Goal: Task Accomplishment & Management: Manage account settings

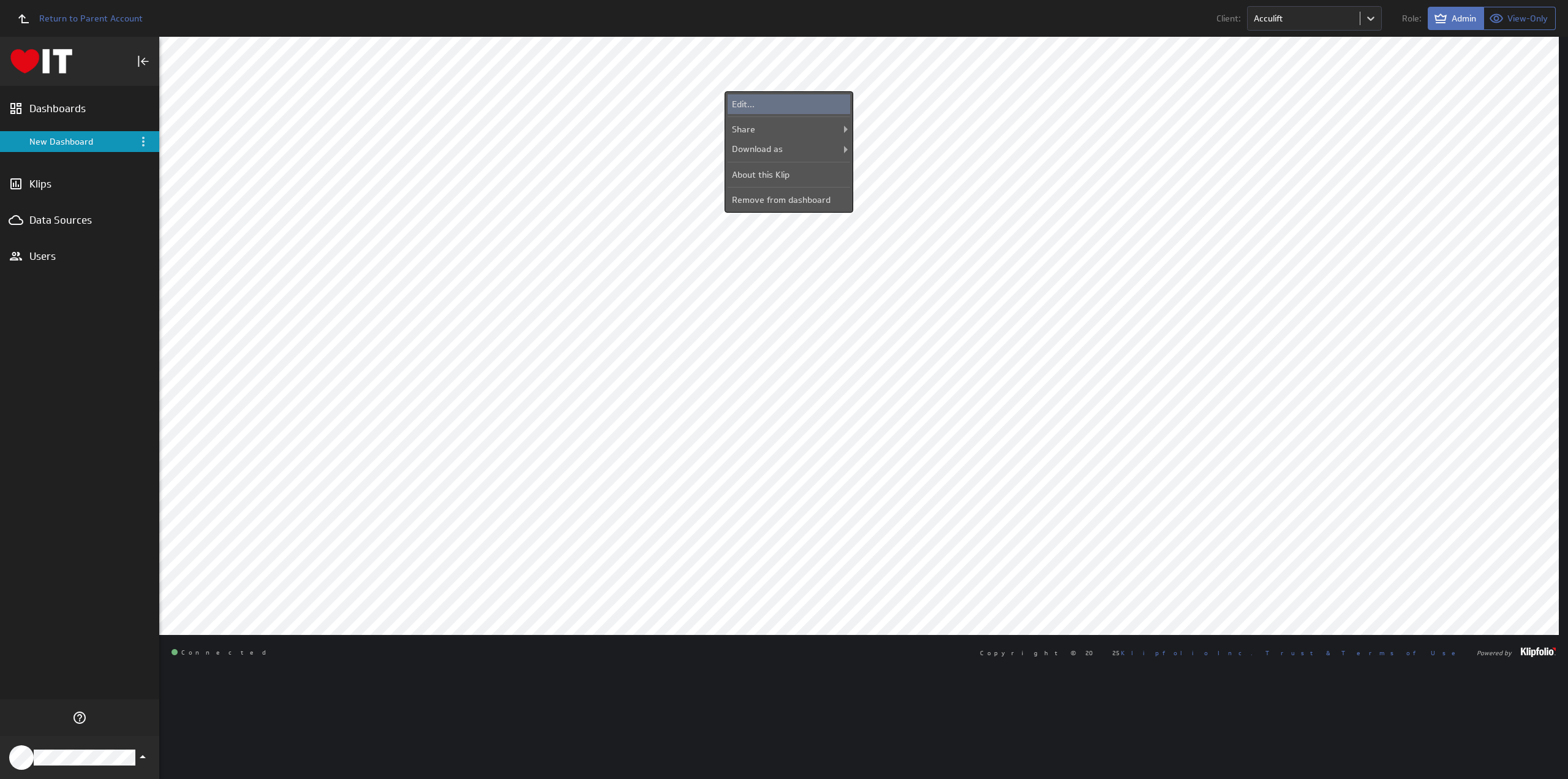
click at [782, 103] on div "Edit..." at bounding box center [789, 104] width 122 height 20
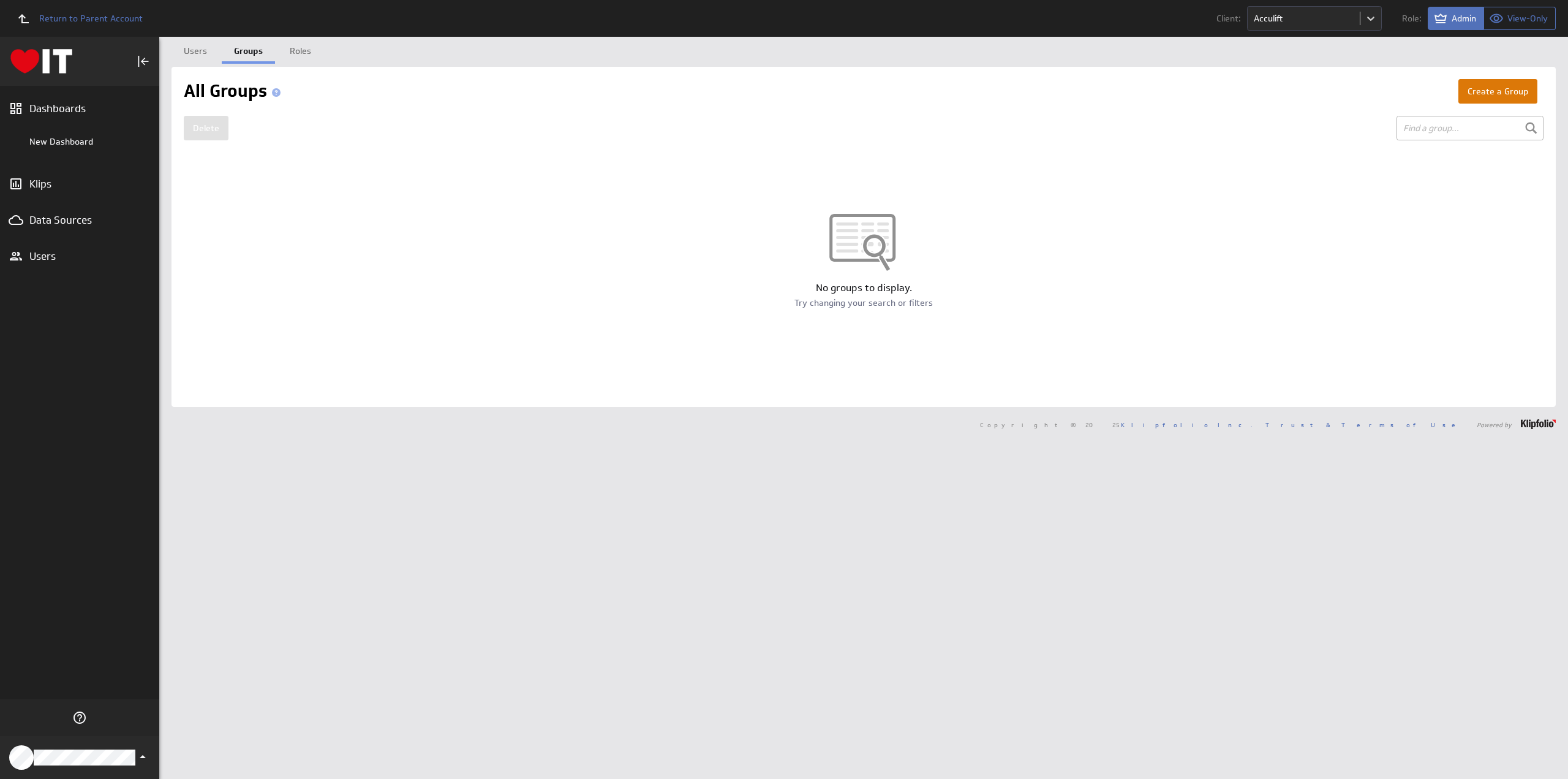
click at [1480, 90] on button "Create a Group" at bounding box center [1498, 91] width 79 height 24
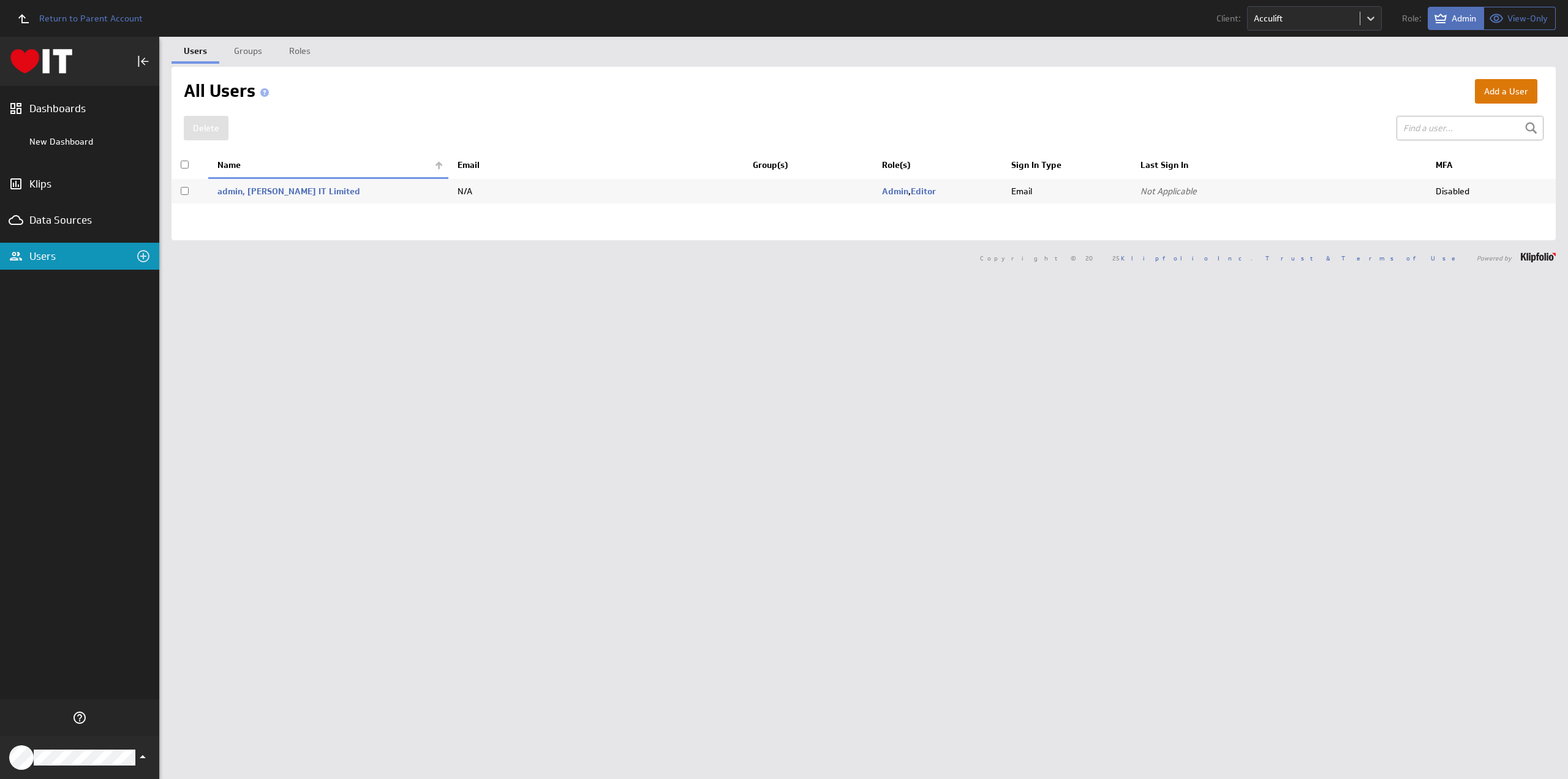
click at [1505, 89] on button "Add a User" at bounding box center [1506, 91] width 63 height 24
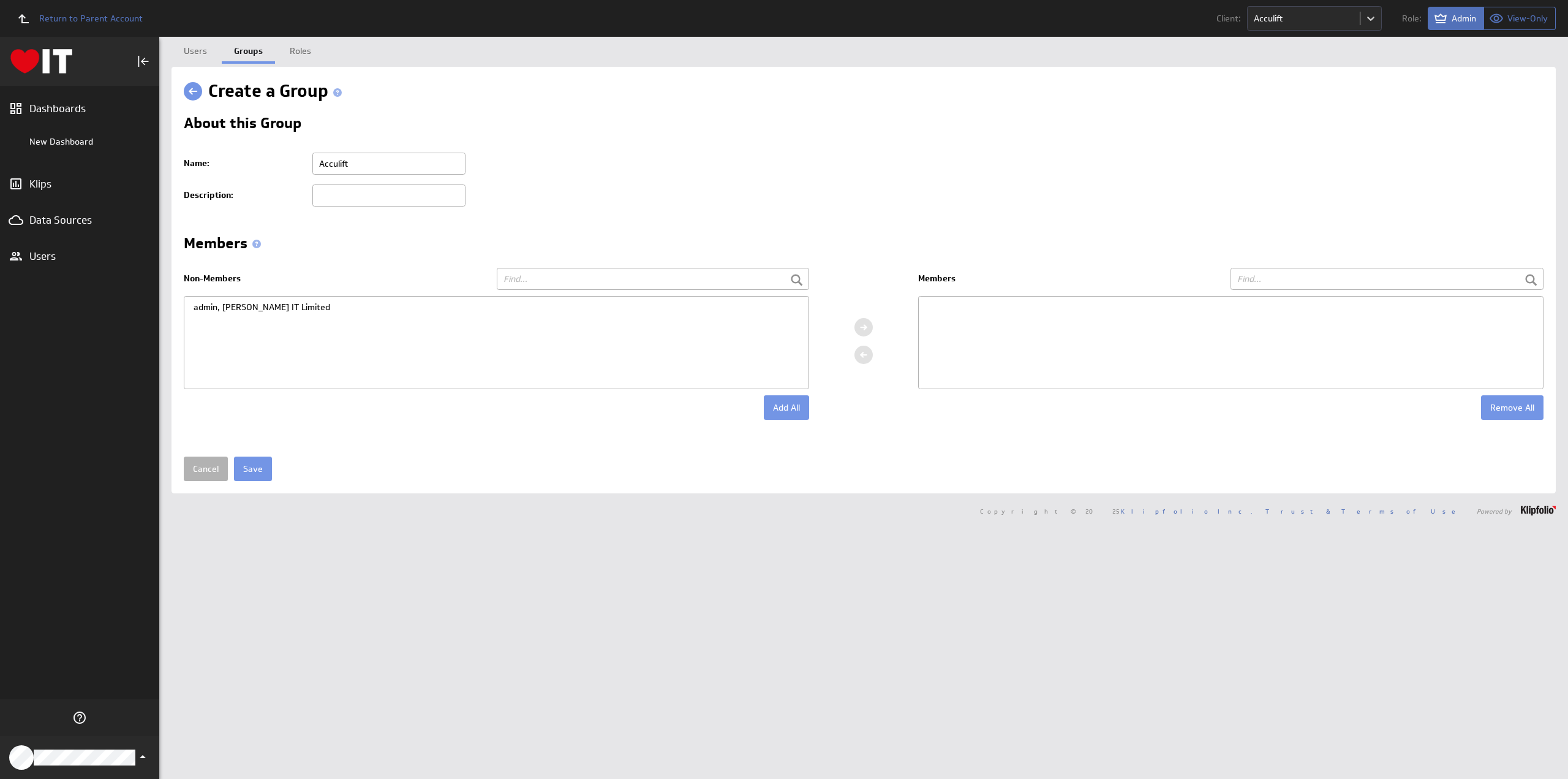
type input "Acculift"
click at [764, 395] on button "Add All" at bounding box center [786, 408] width 46 height 24
click at [256, 461] on input "Save" at bounding box center [253, 469] width 38 height 24
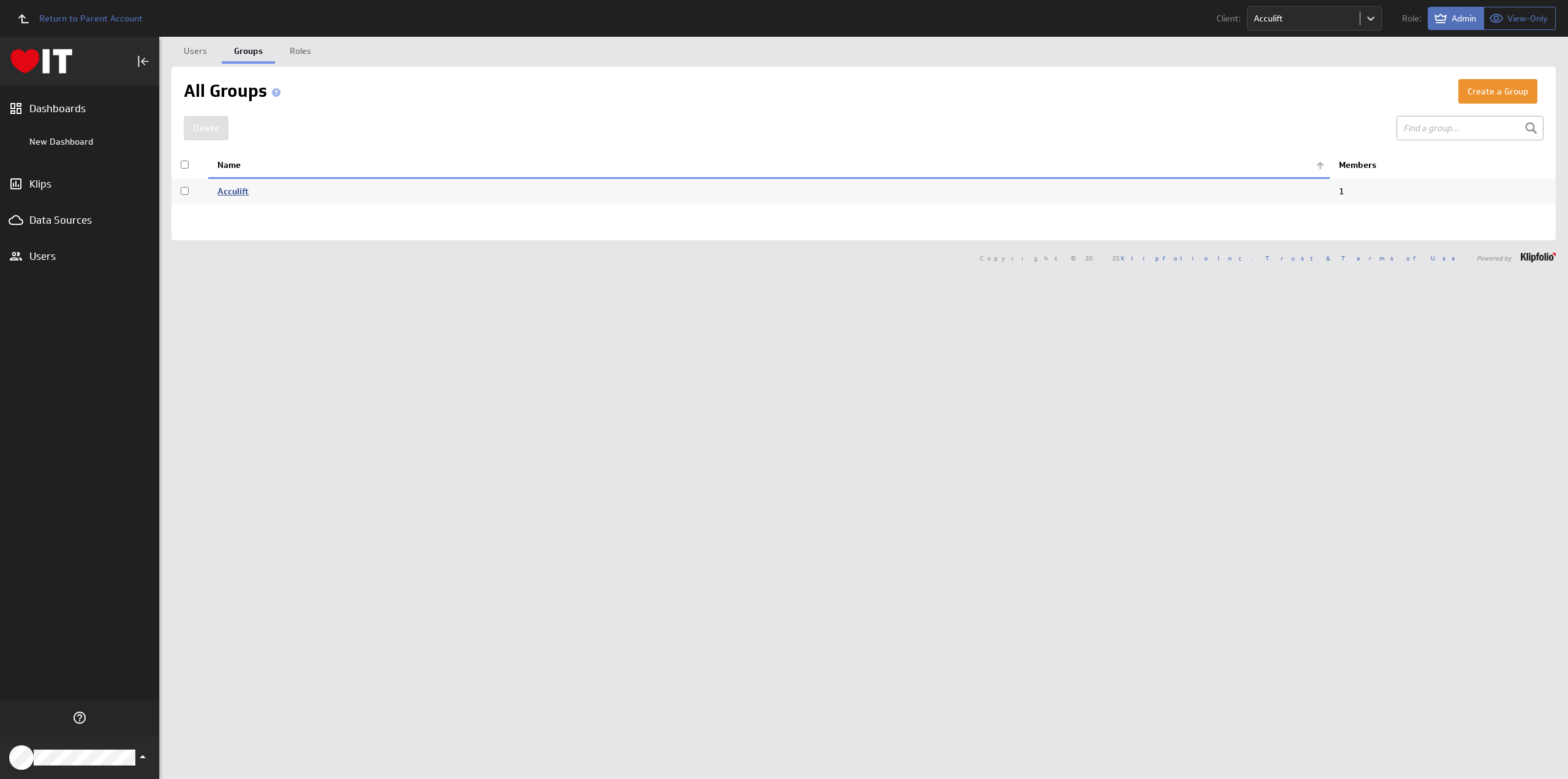
click at [236, 193] on link "Acculift" at bounding box center [233, 191] width 31 height 11
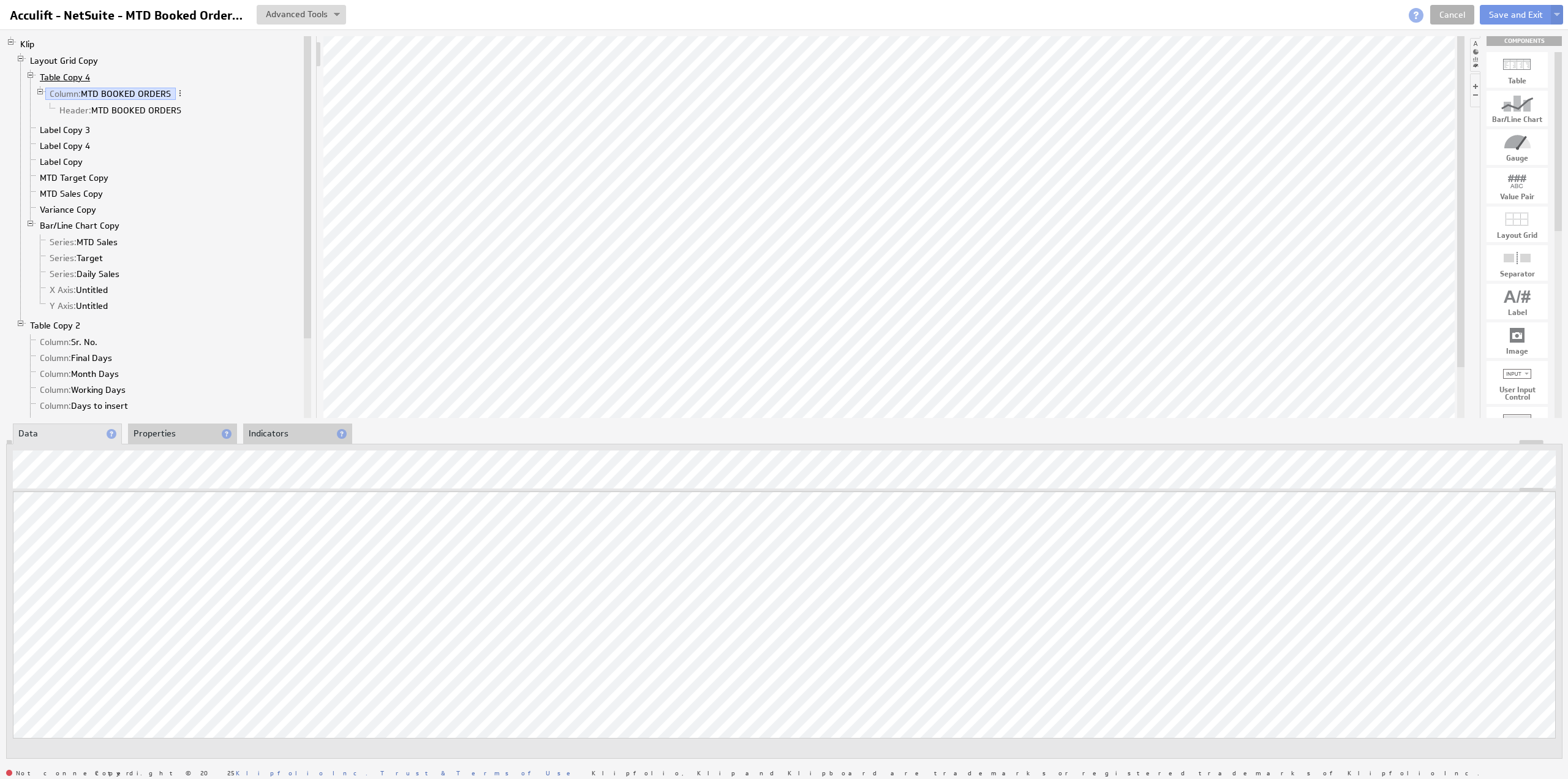
click at [60, 77] on link "Table Copy 4" at bounding box center [65, 78] width 59 height 12
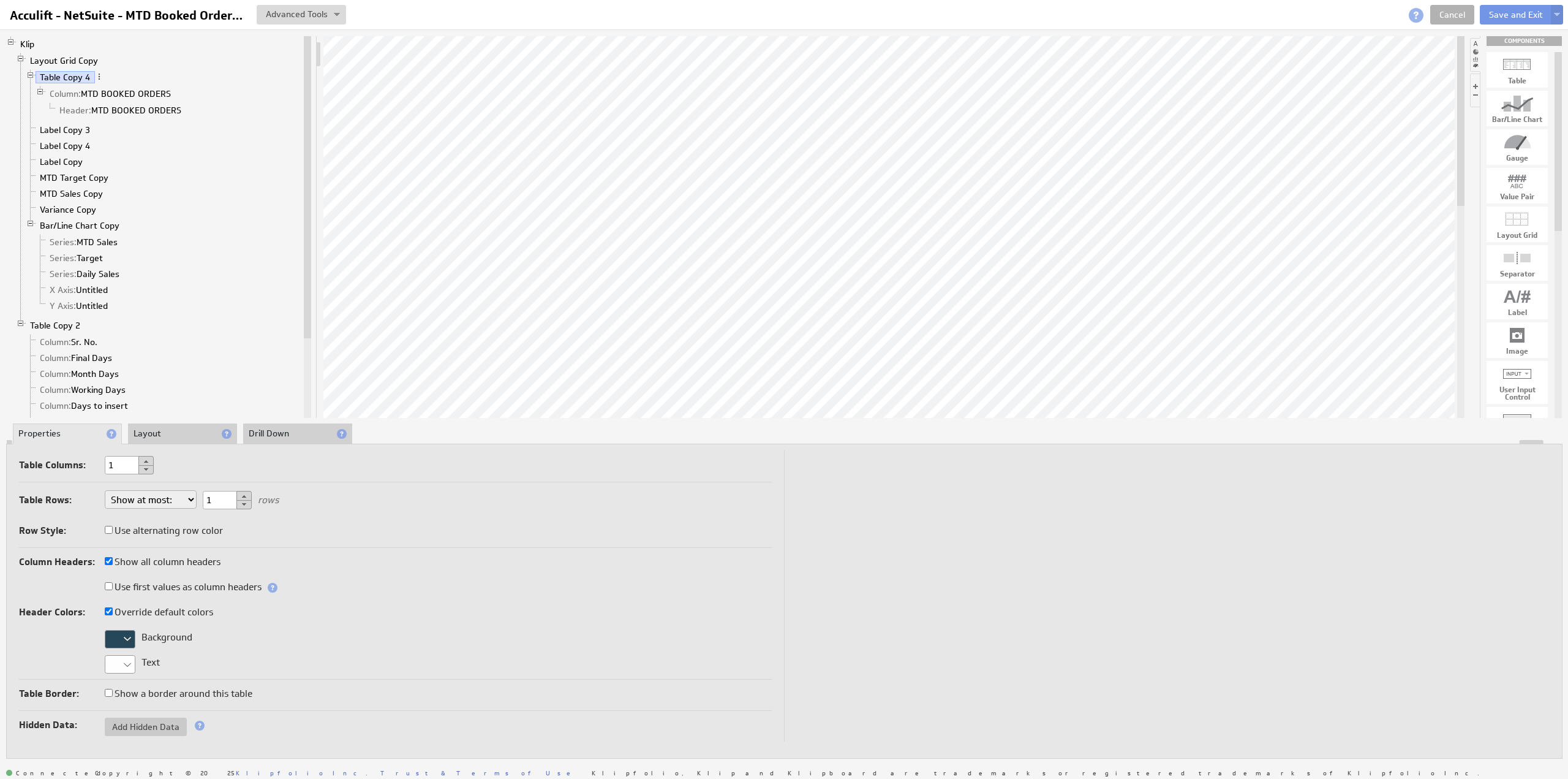
click at [128, 633] on div at bounding box center [120, 639] width 31 height 18
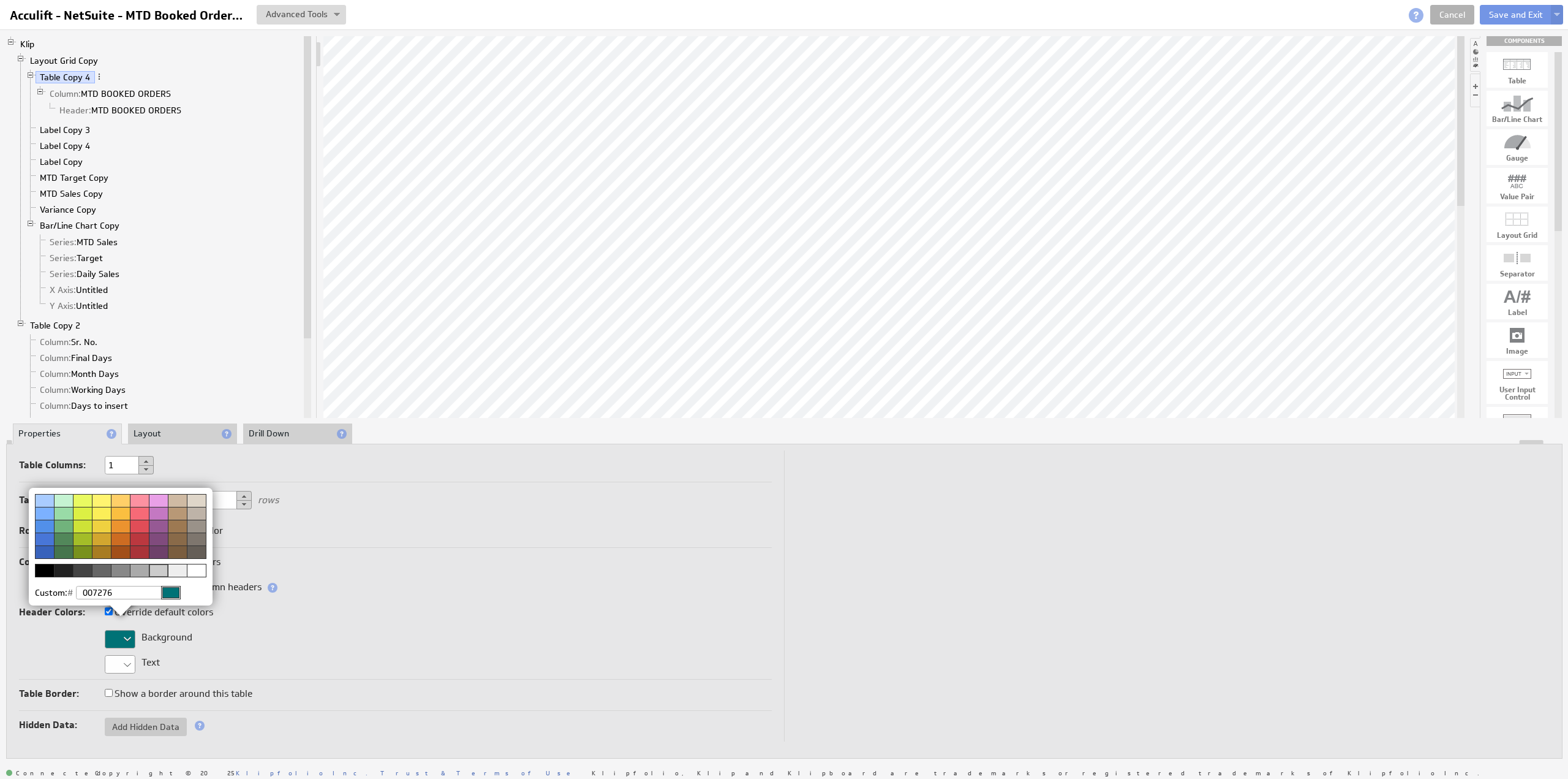
click at [120, 589] on input "007276" at bounding box center [128, 593] width 104 height 14
type input "0072C6"
click at [169, 591] on div at bounding box center [171, 593] width 20 height 14
click at [129, 589] on input "0072C6" at bounding box center [128, 593] width 104 height 14
click at [153, 430] on img at bounding box center [784, 389] width 1568 height 779
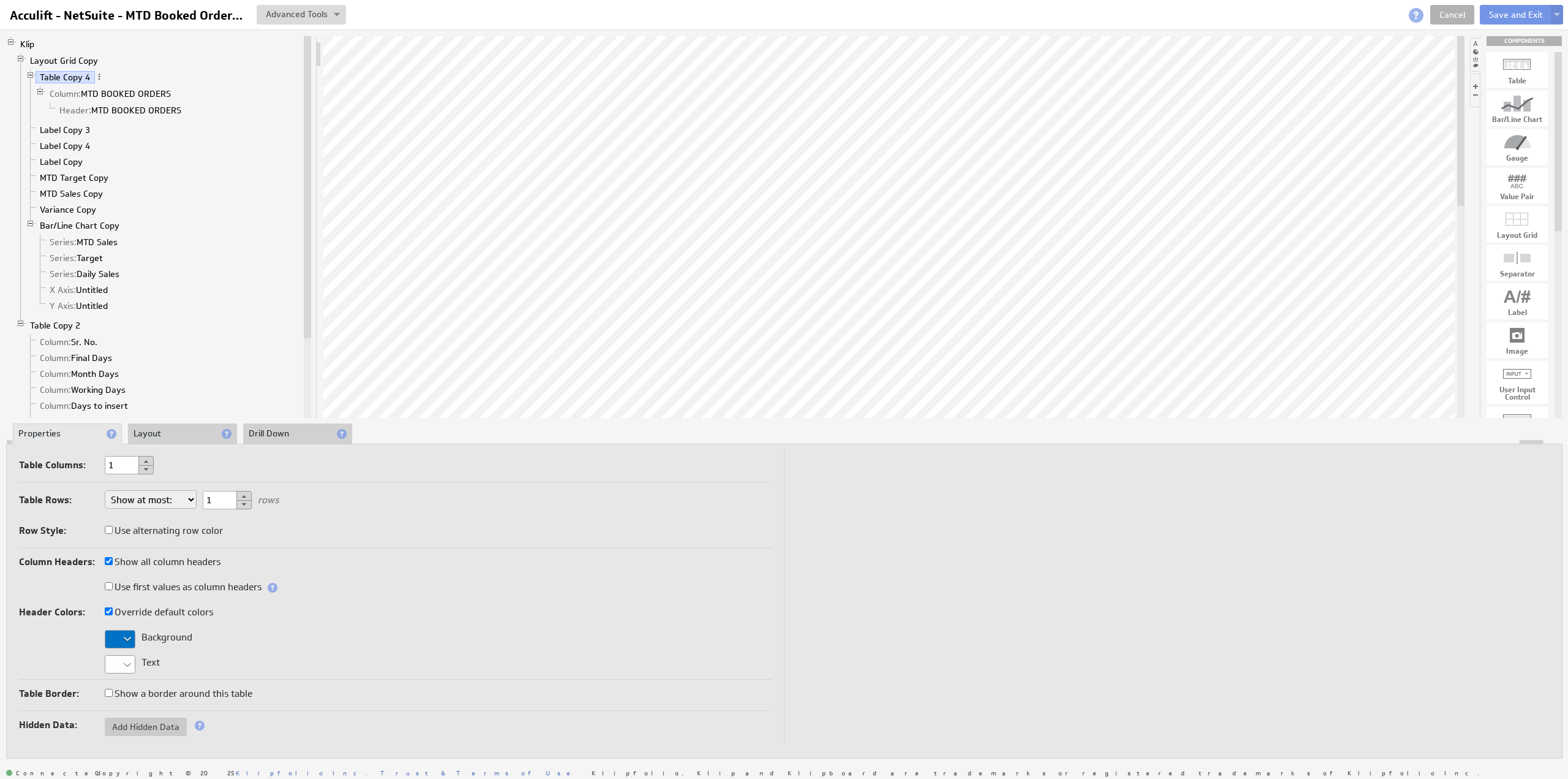
click at [153, 430] on li "Layout" at bounding box center [182, 434] width 109 height 21
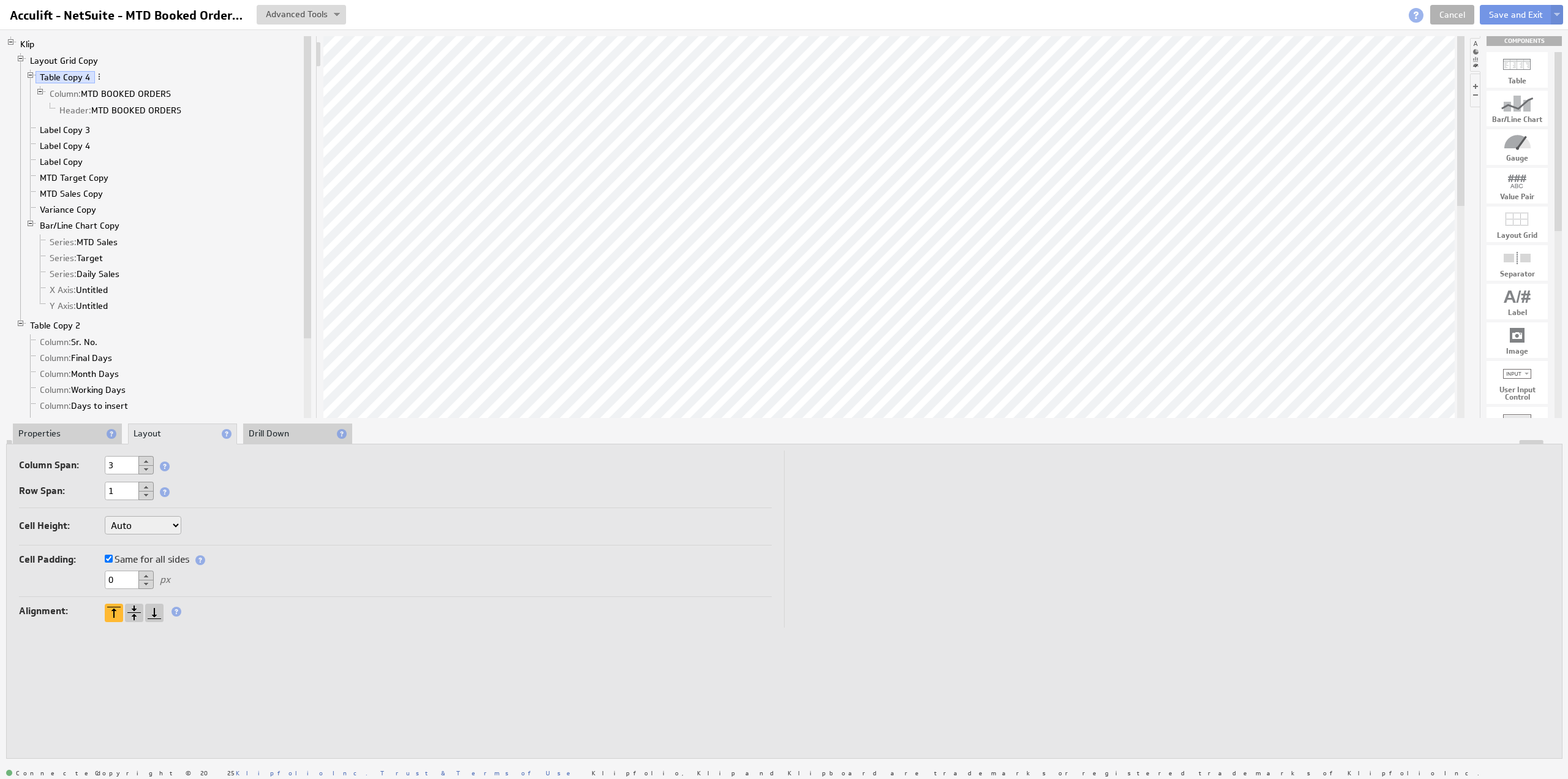
click at [130, 525] on select "Auto Custom..." at bounding box center [143, 525] width 77 height 18
select select "cust"
click at [201, 525] on input "text" at bounding box center [212, 526] width 49 height 18
type input "44"
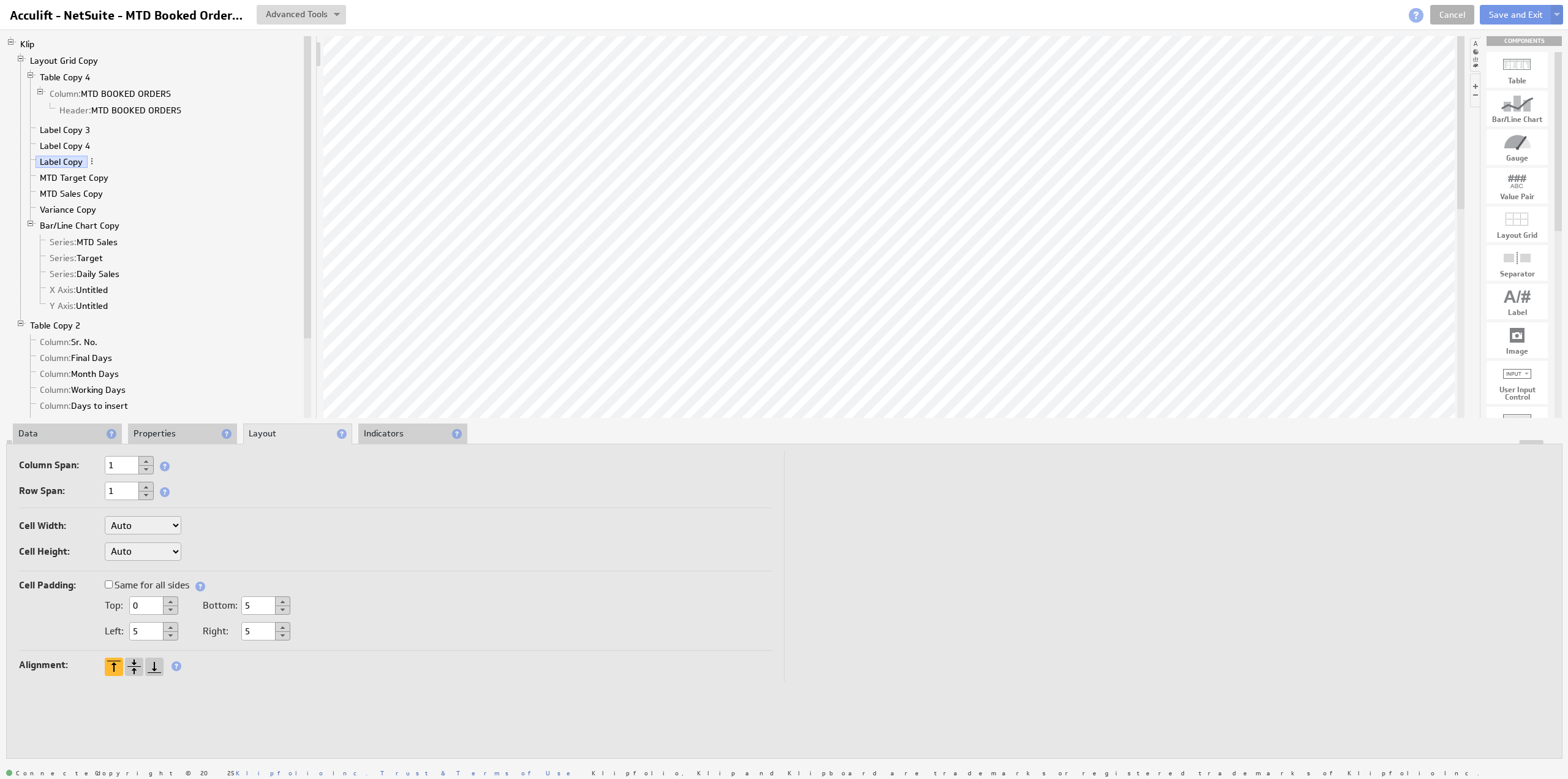
click at [129, 585] on label "Same for all sides" at bounding box center [147, 585] width 84 height 17
click at [113, 585] on input "Same for all sides" at bounding box center [109, 584] width 8 height 8
drag, startPoint x: 132, startPoint y: 601, endPoint x: 86, endPoint y: 602, distance: 46.0
click at [86, 602] on div "0 px" at bounding box center [395, 607] width 753 height 20
type input "5"
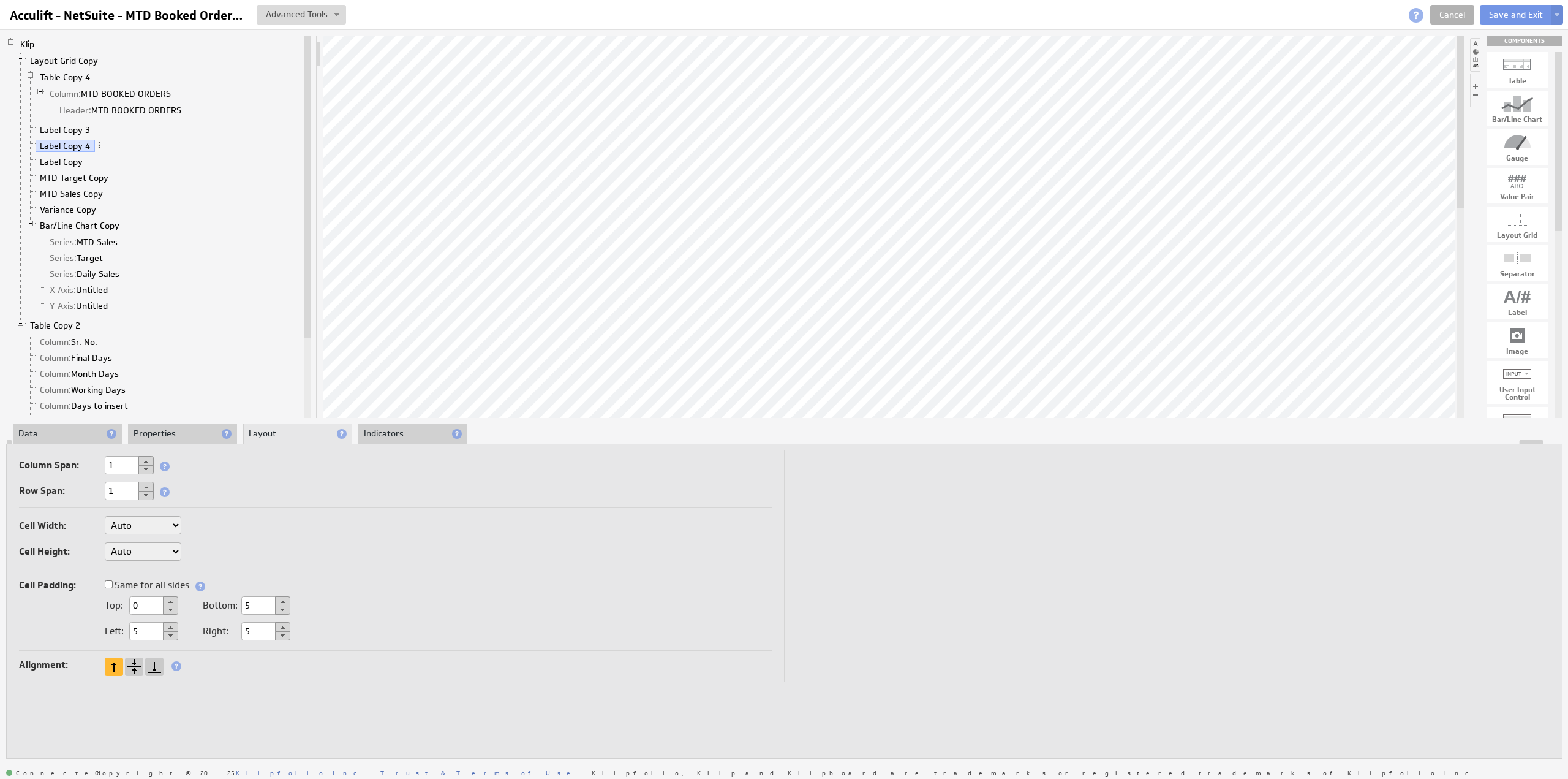
drag, startPoint x: 139, startPoint y: 600, endPoint x: 103, endPoint y: 598, distance: 36.1
click at [103, 599] on div "Top: 0" at bounding box center [99, 607] width 159 height 20
type input "5"
click at [118, 581] on label "Same for all sides" at bounding box center [147, 585] width 84 height 17
click at [113, 581] on input "Same for all sides" at bounding box center [109, 584] width 8 height 8
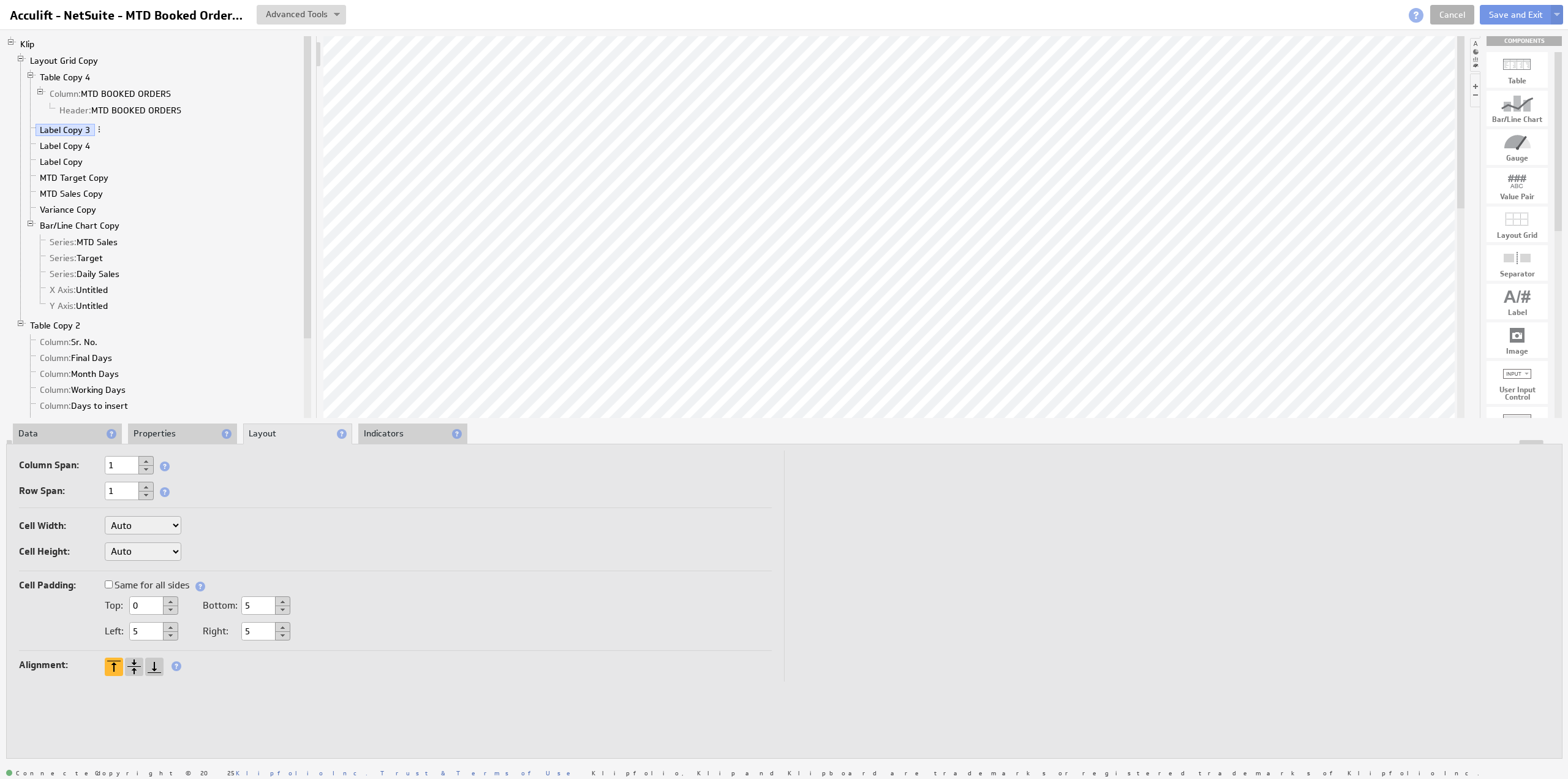
drag, startPoint x: 139, startPoint y: 601, endPoint x: 106, endPoint y: 591, distance: 34.5
click at [94, 603] on div "Top: 0" at bounding box center [99, 607] width 159 height 20
type input "5"
click at [124, 578] on label "Same for all sides" at bounding box center [147, 585] width 84 height 17
click at [113, 580] on input "Same for all sides" at bounding box center [109, 584] width 8 height 8
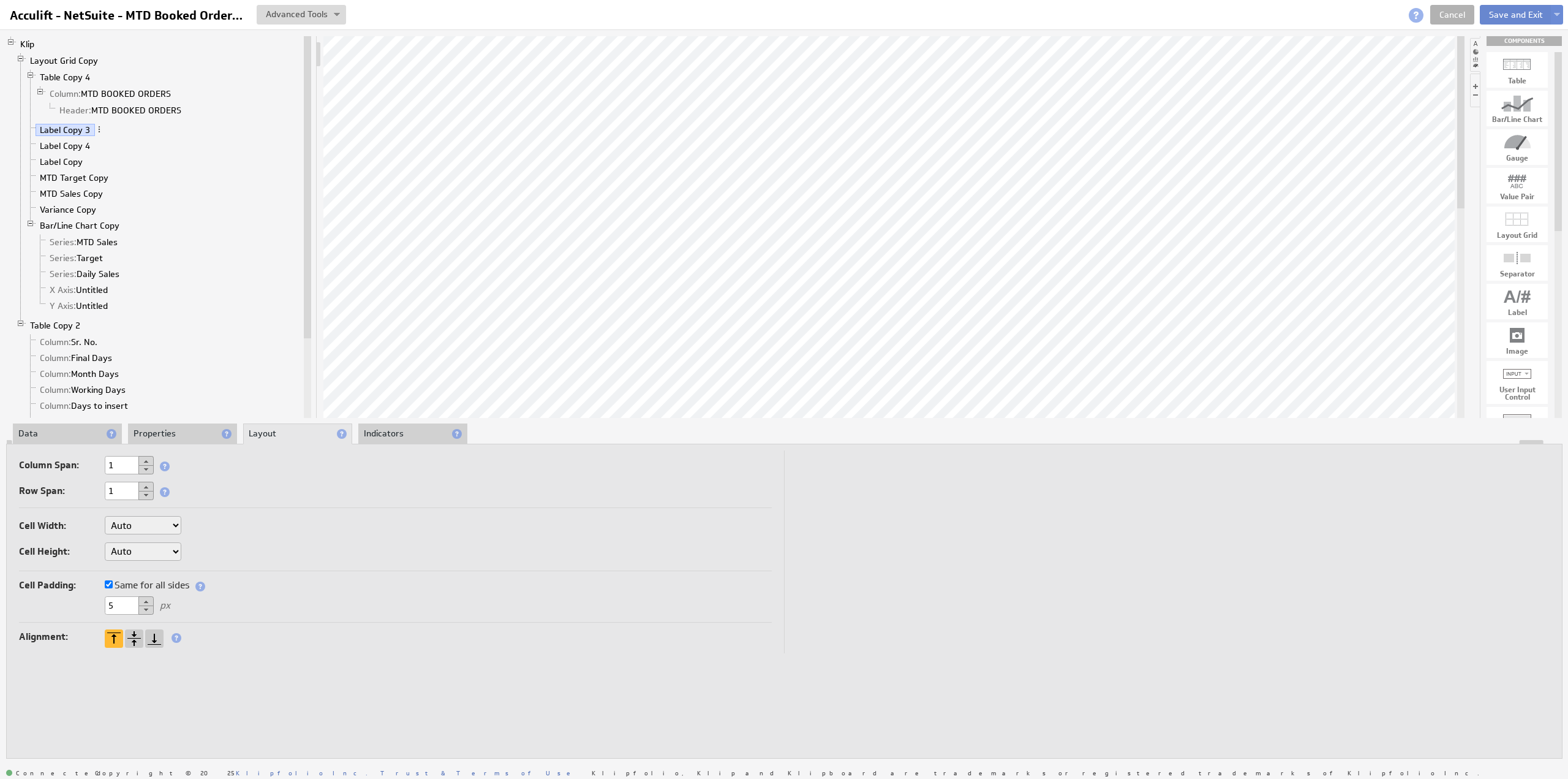
click at [1500, 16] on button "Save and Exit" at bounding box center [1516, 14] width 72 height 20
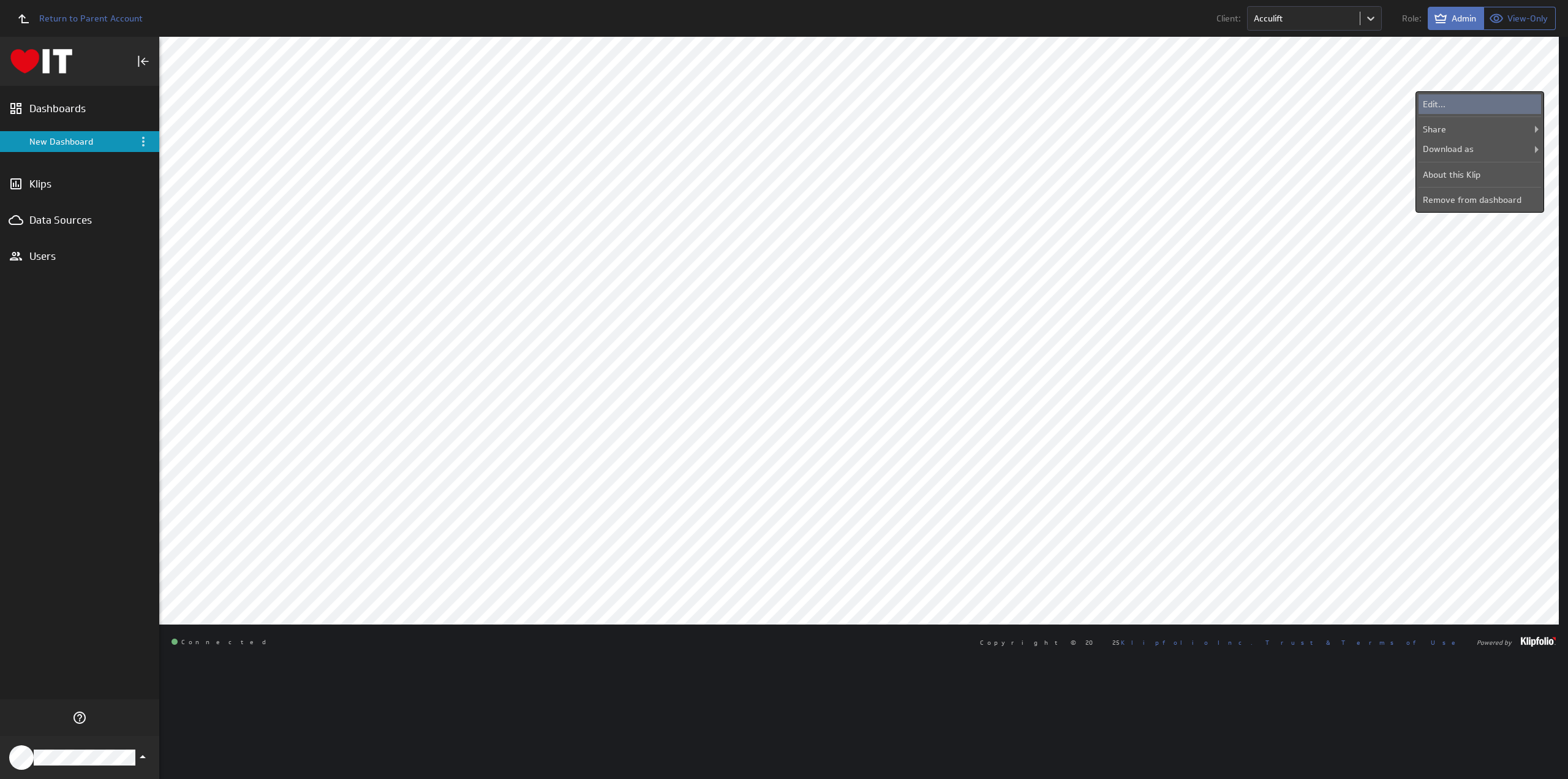
click at [1469, 99] on div "Edit..." at bounding box center [1480, 104] width 122 height 20
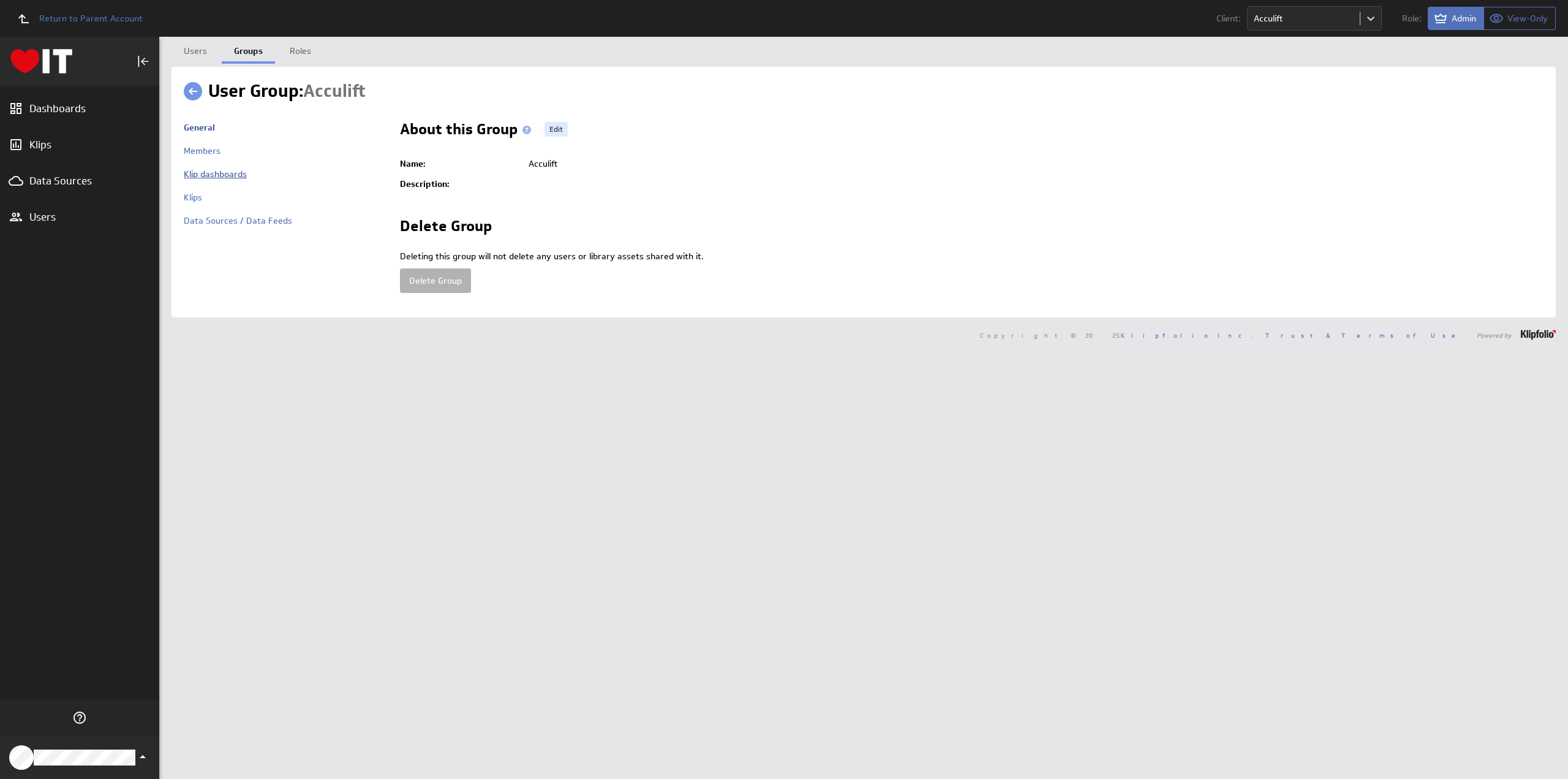
click at [214, 171] on link "Klip dashboards" at bounding box center [215, 174] width 63 height 11
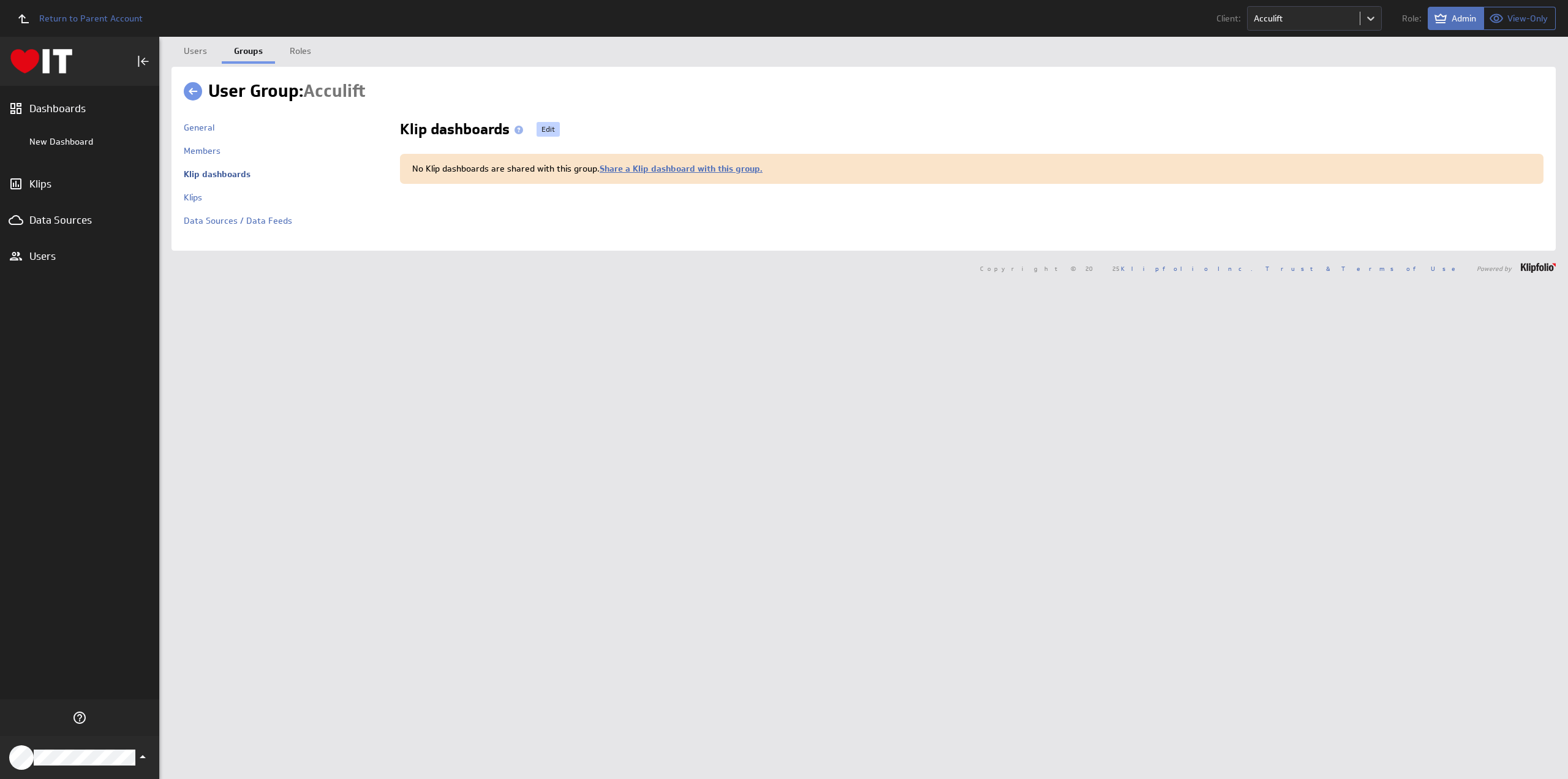
click at [545, 125] on link "Edit" at bounding box center [548, 129] width 23 height 15
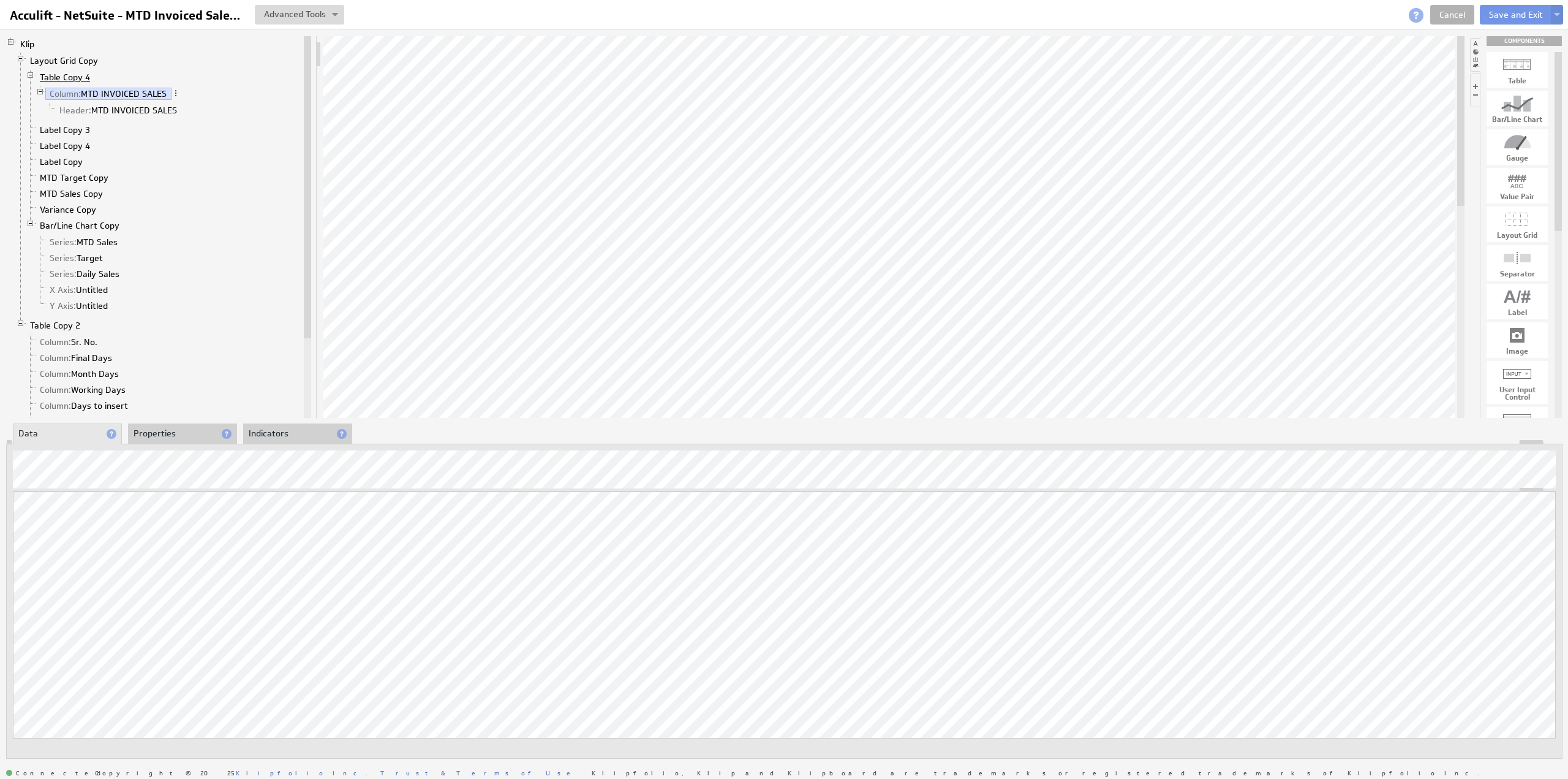
click at [58, 75] on link "Table Copy 4" at bounding box center [65, 78] width 59 height 12
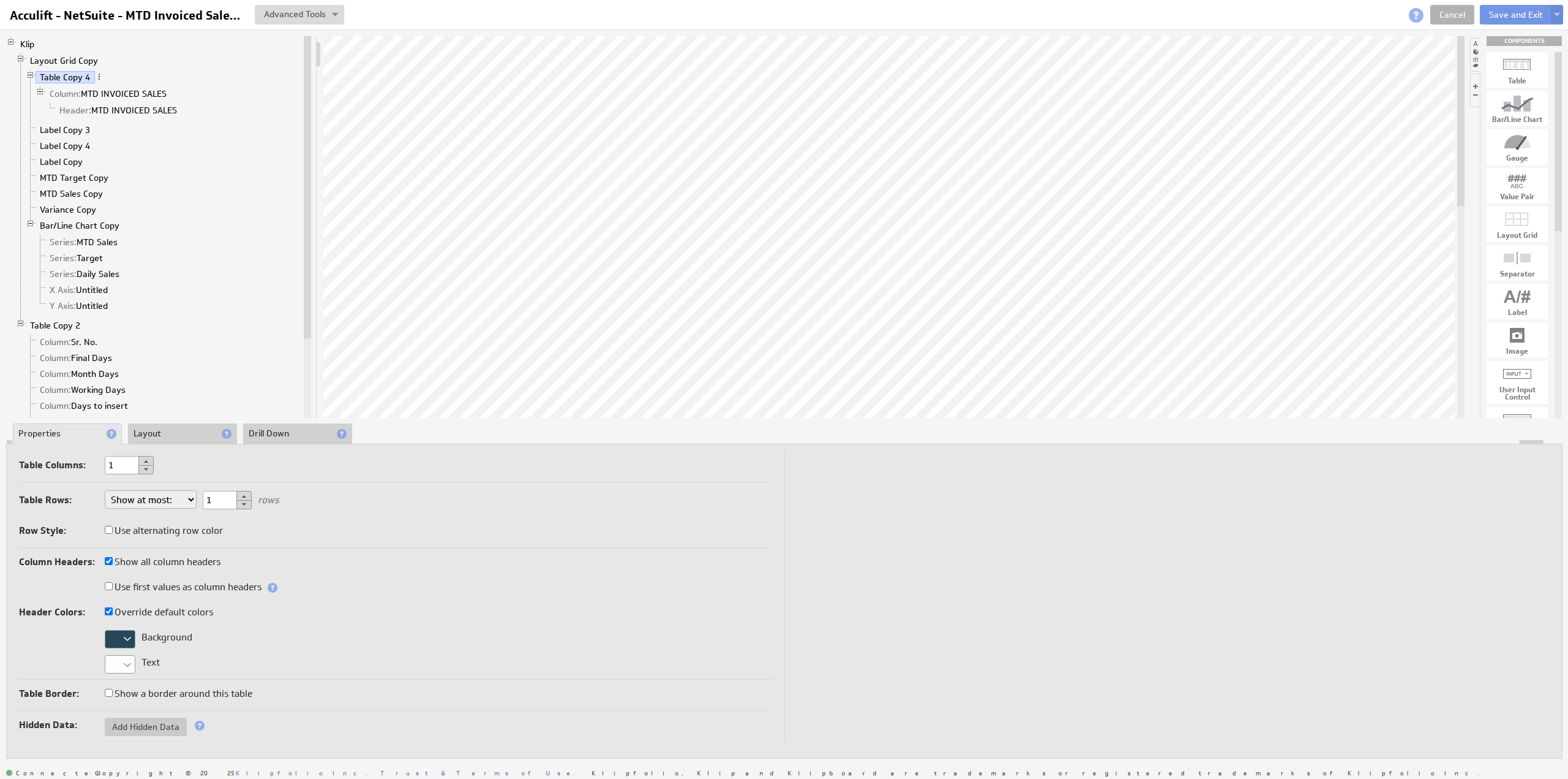
click at [122, 632] on div at bounding box center [120, 639] width 31 height 18
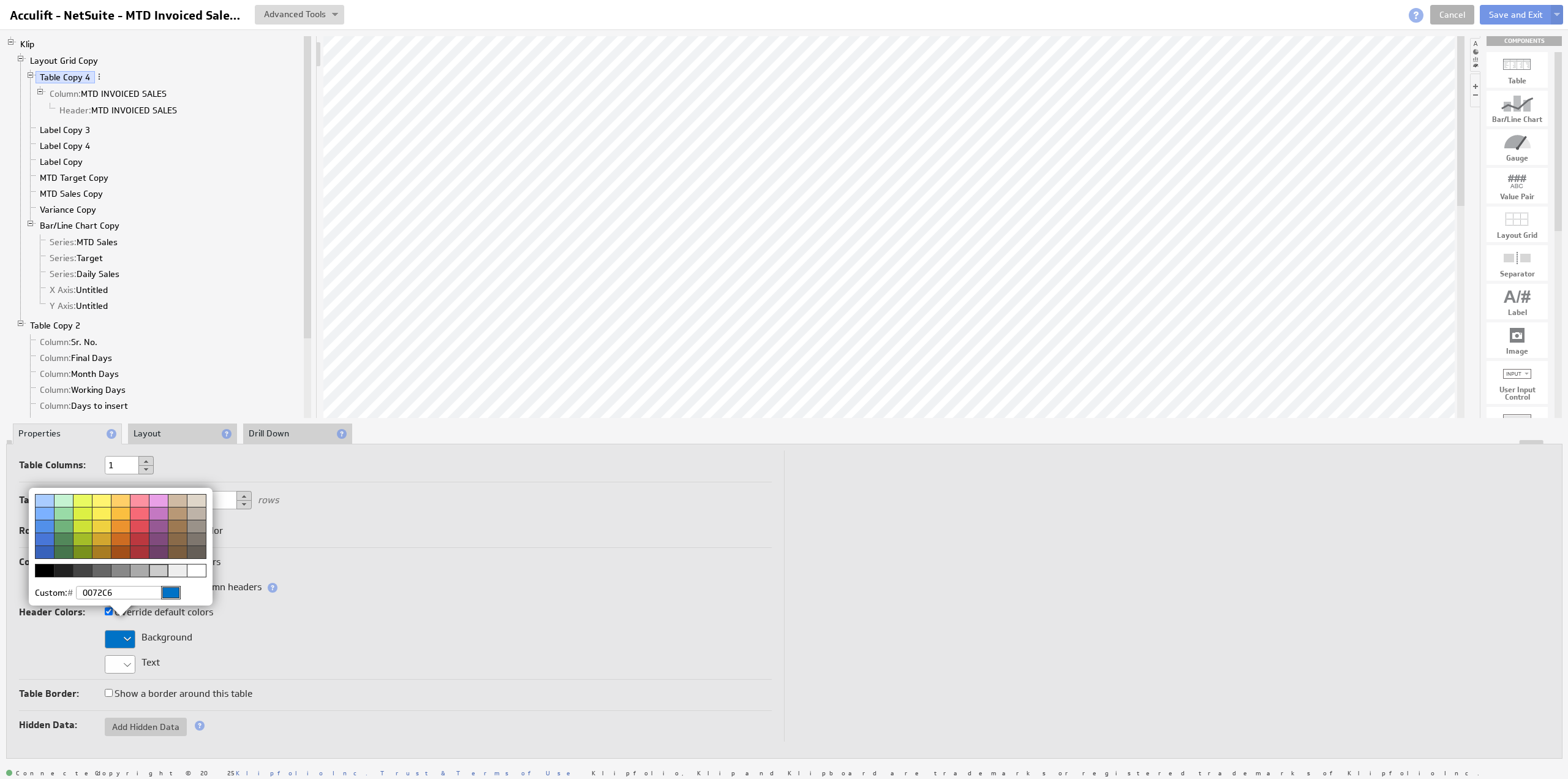
type input "0072C6"
click at [171, 587] on div at bounding box center [171, 593] width 20 height 14
click at [173, 426] on img at bounding box center [784, 389] width 1568 height 779
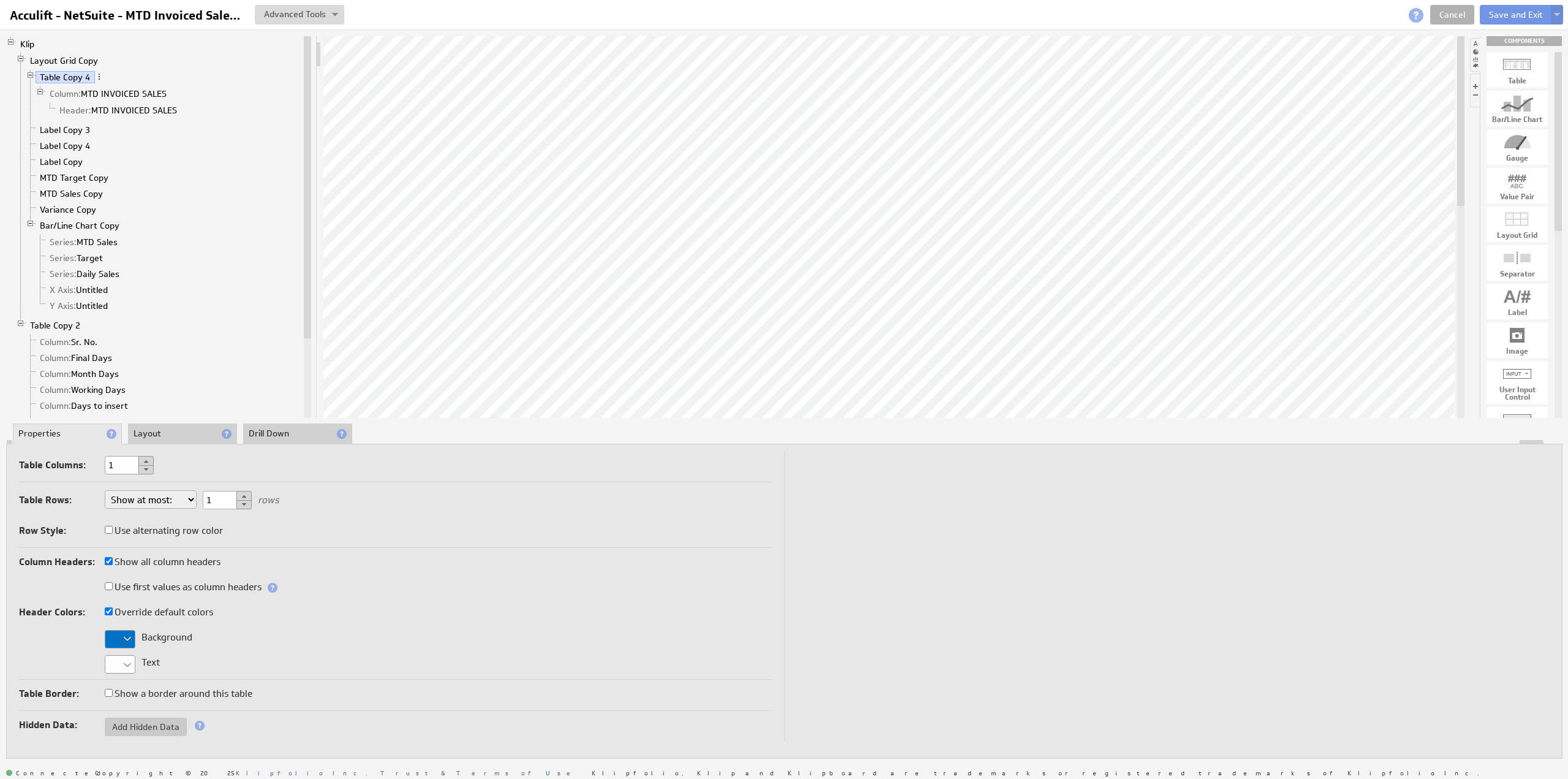
click at [173, 430] on li "Layout" at bounding box center [182, 434] width 109 height 21
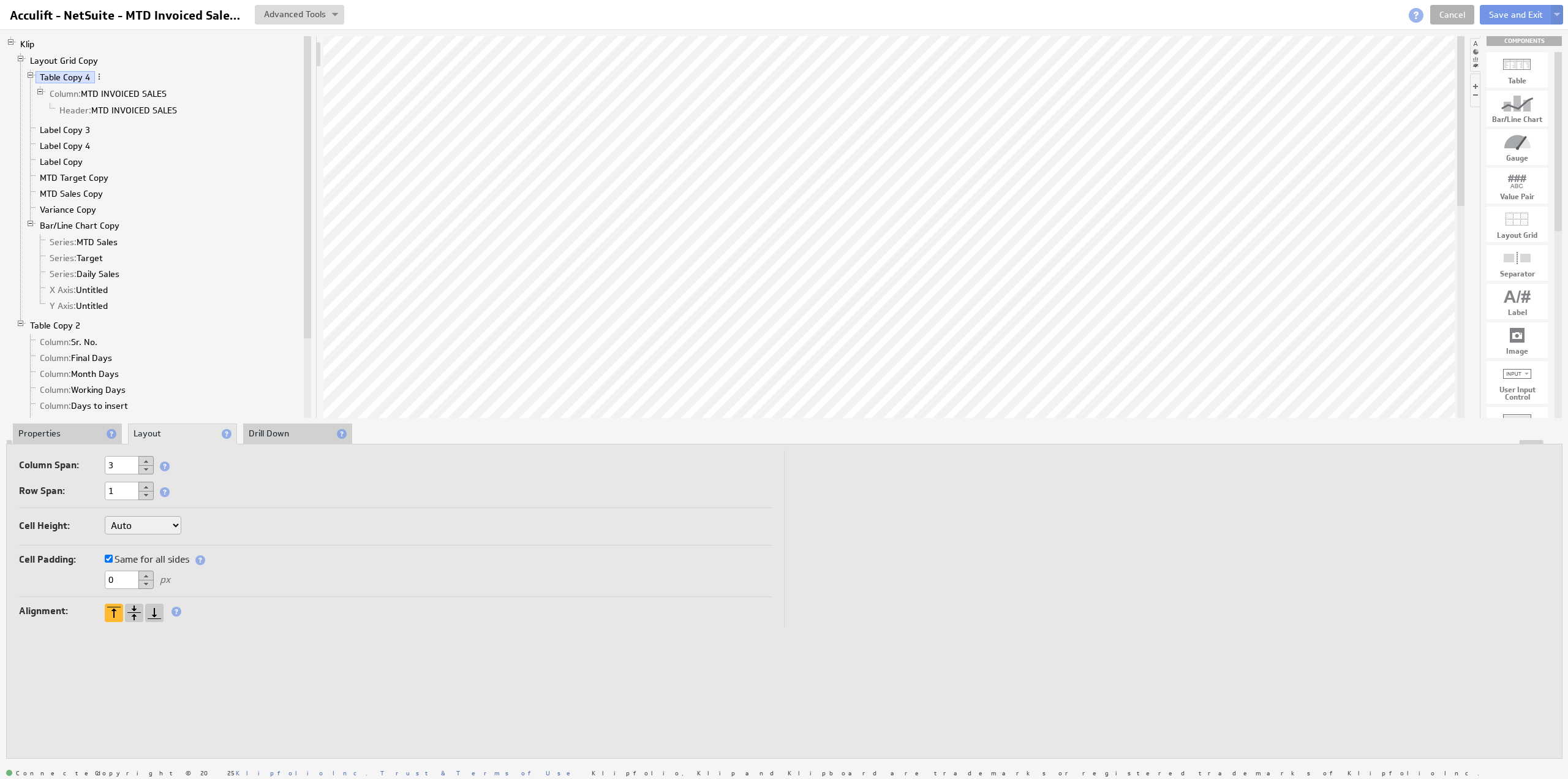
click at [141, 525] on select "Auto Custom..." at bounding box center [143, 525] width 77 height 18
select select "cust"
click at [207, 524] on input "text" at bounding box center [212, 526] width 49 height 18
type input "44"
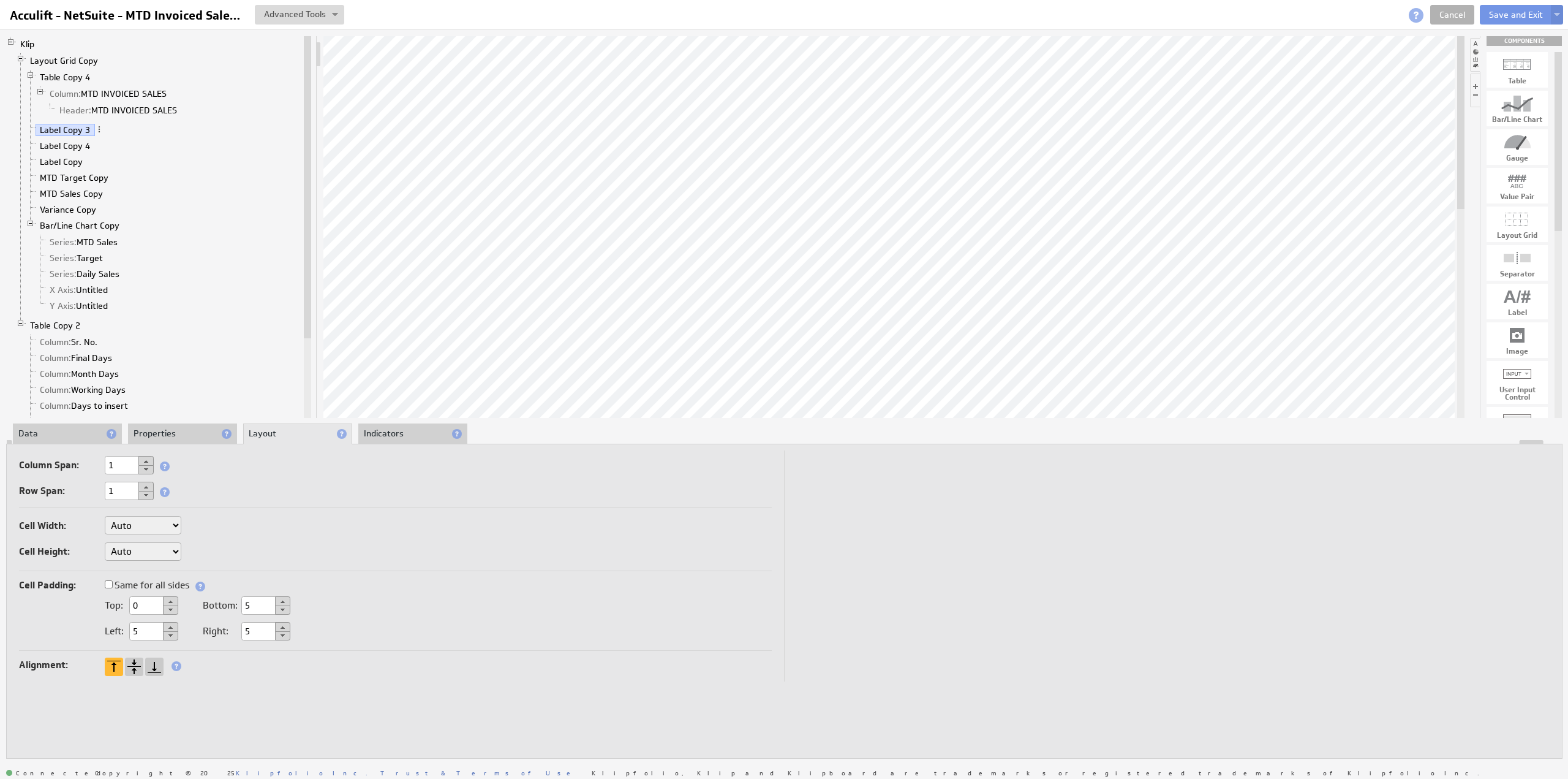
drag, startPoint x: 147, startPoint y: 599, endPoint x: 105, endPoint y: 595, distance: 42.2
click at [105, 597] on div "Top: 0" at bounding box center [99, 607] width 159 height 20
type input "5"
click at [122, 586] on label "Same for all sides" at bounding box center [147, 585] width 84 height 17
click at [113, 586] on input "Same for all sides" at bounding box center [109, 584] width 8 height 8
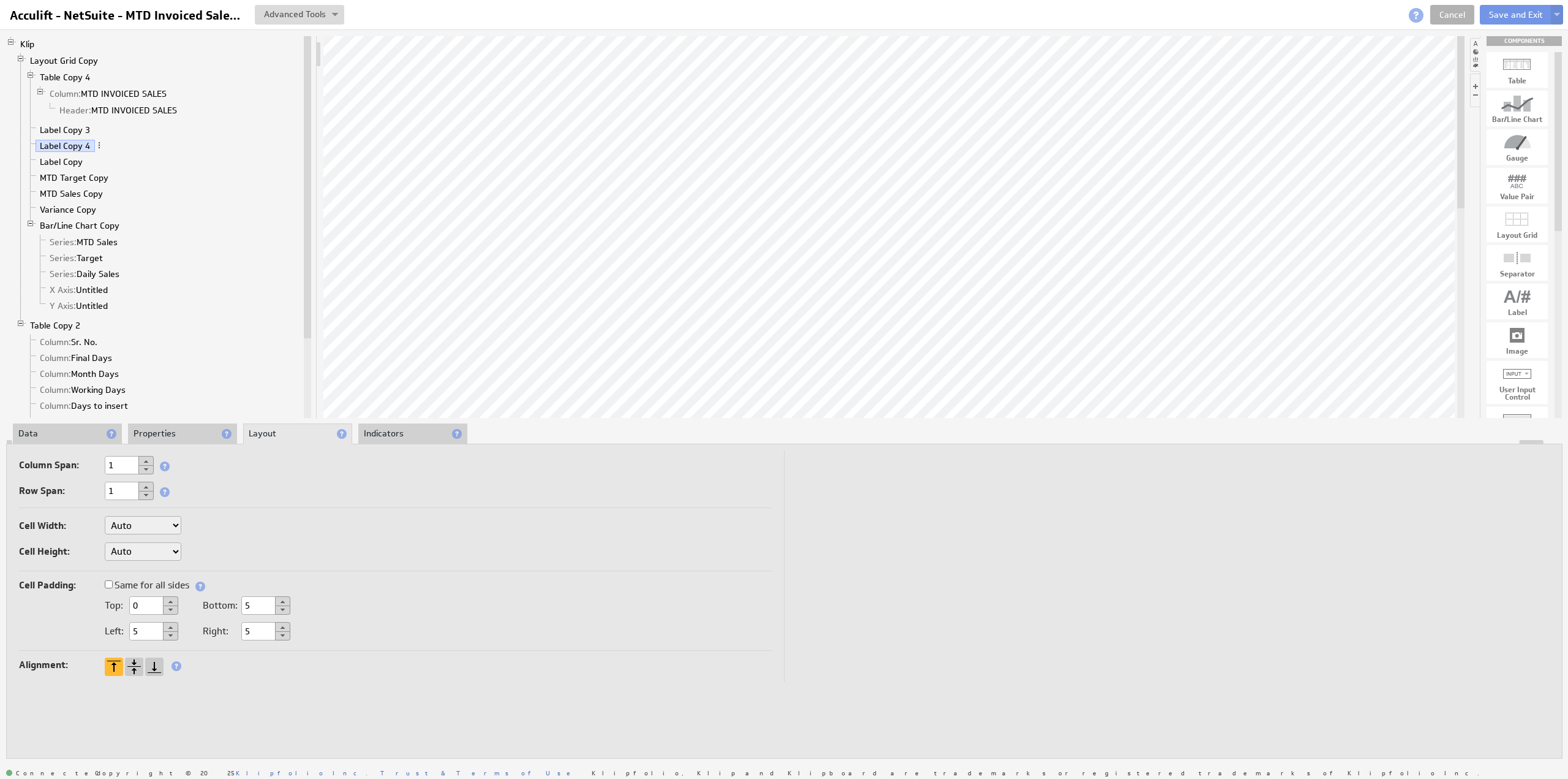
click at [120, 582] on label "Same for all sides" at bounding box center [147, 585] width 84 height 17
click at [113, 582] on input "Same for all sides" at bounding box center [109, 584] width 8 height 8
drag, startPoint x: 111, startPoint y: 599, endPoint x: 184, endPoint y: 561, distance: 82.3
click at [96, 597] on div "0 px" at bounding box center [395, 607] width 753 height 20
type input "5"
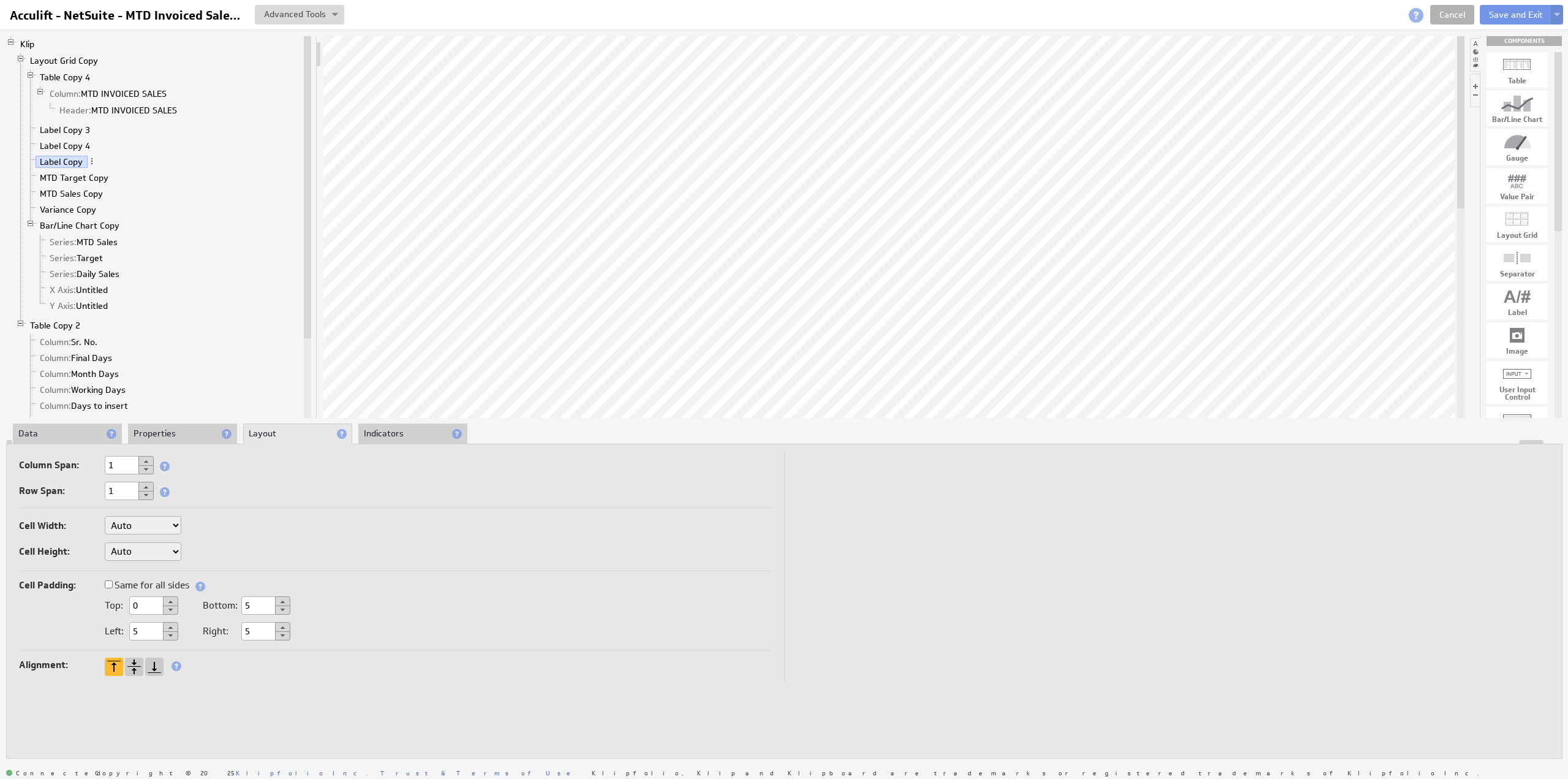
click at [113, 583] on label "Same for all sides" at bounding box center [147, 585] width 84 height 17
click at [113, 583] on input "Same for all sides" at bounding box center [109, 584] width 8 height 8
drag, startPoint x: 90, startPoint y: 601, endPoint x: 80, endPoint y: 599, distance: 10.2
click at [80, 600] on div "0 px" at bounding box center [395, 607] width 753 height 20
type input "5"
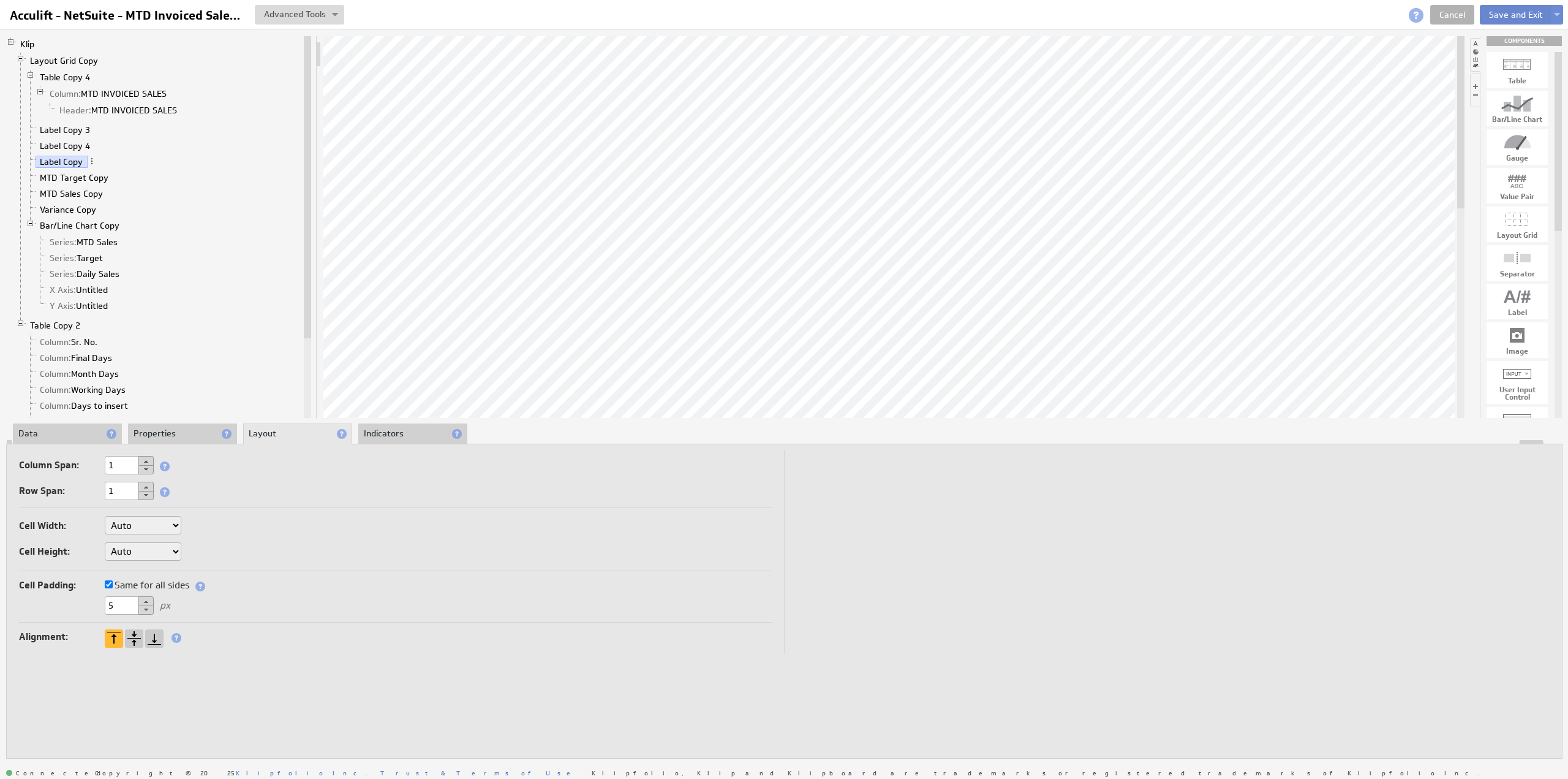
click at [1497, 13] on button "Save and Exit" at bounding box center [1516, 14] width 72 height 20
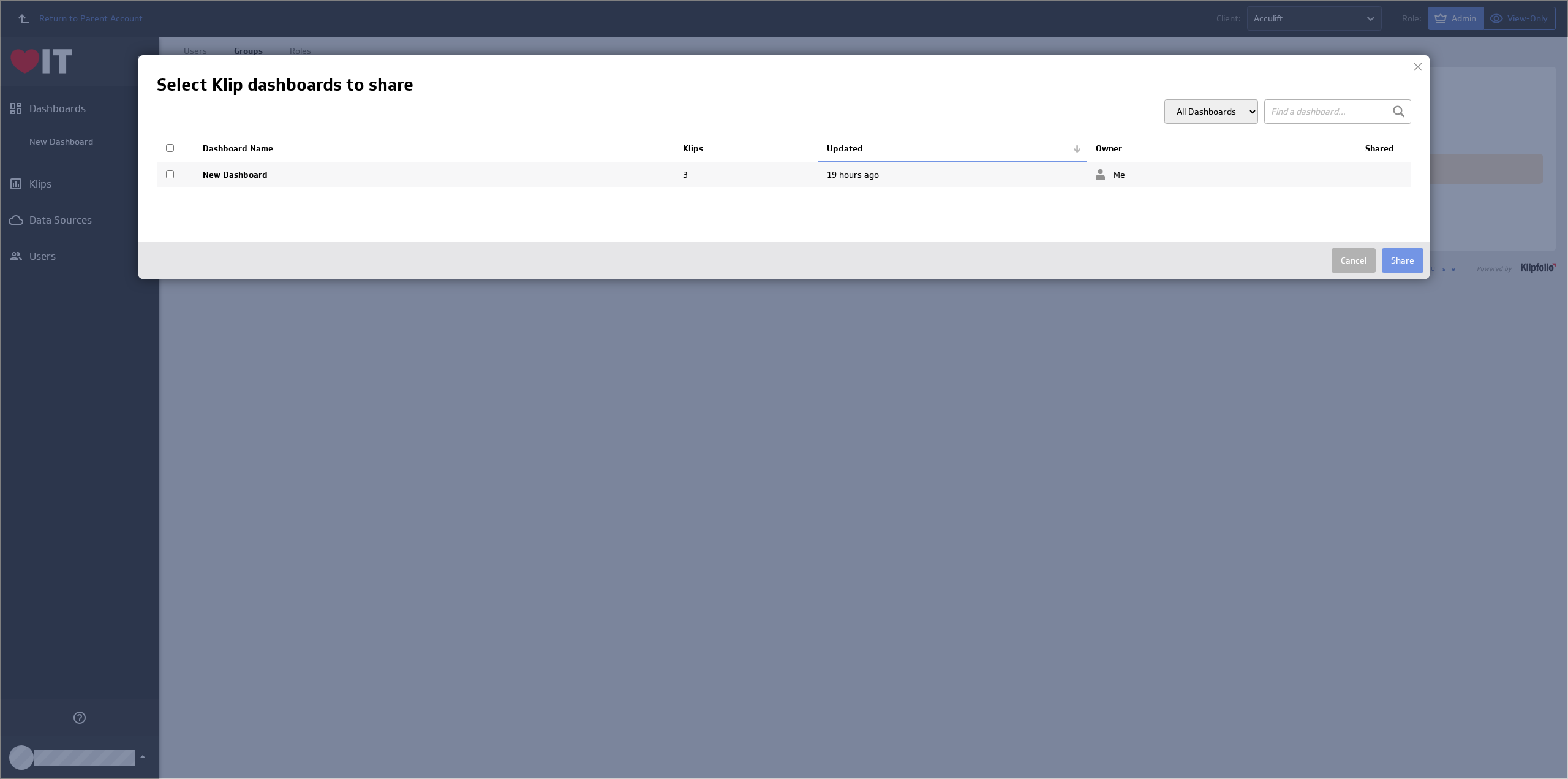
click at [170, 146] on input "checkbox" at bounding box center [170, 148] width 8 height 8
checkbox input "true"
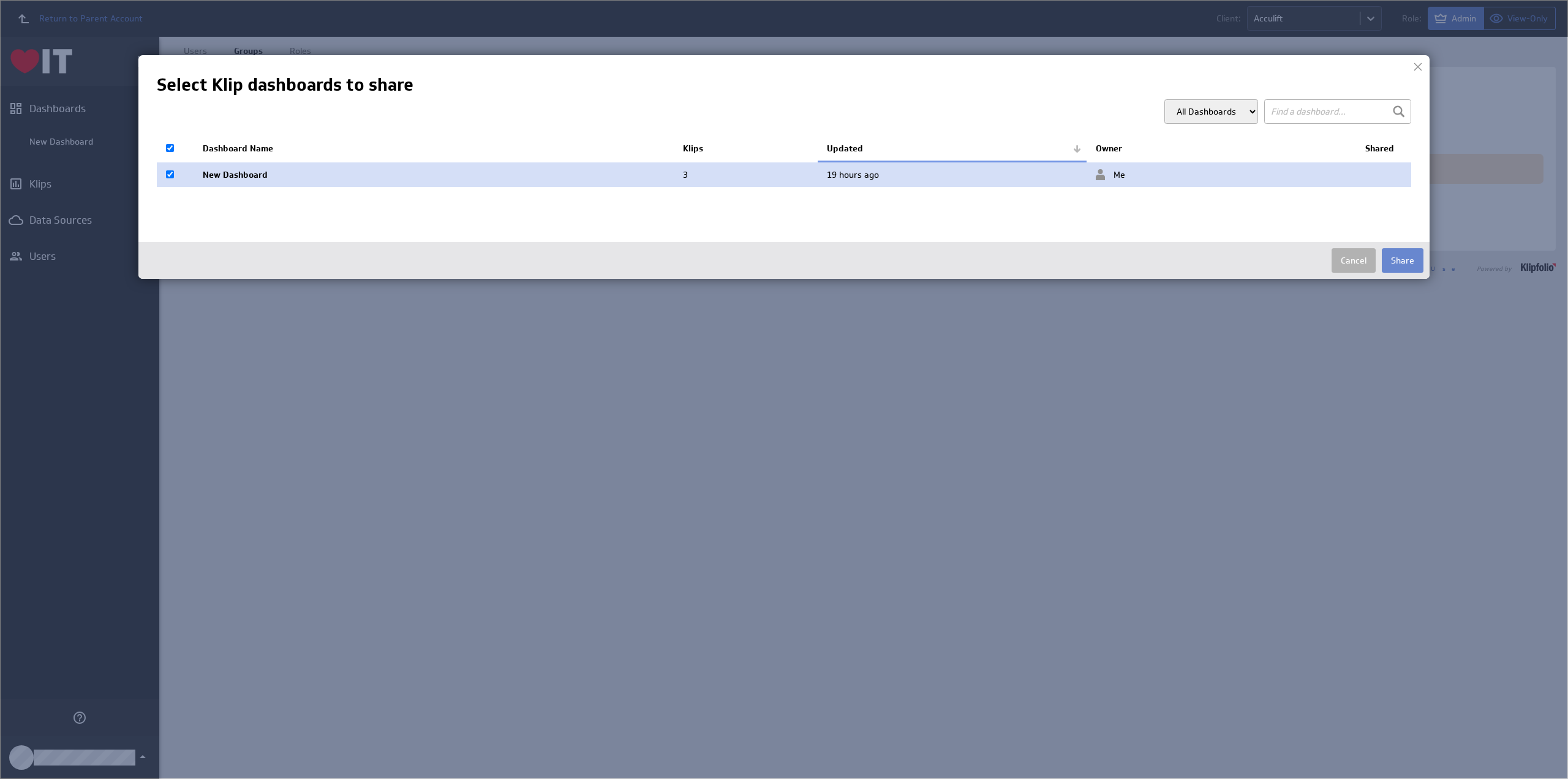
click at [1396, 256] on button "Share" at bounding box center [1403, 261] width 41 height 24
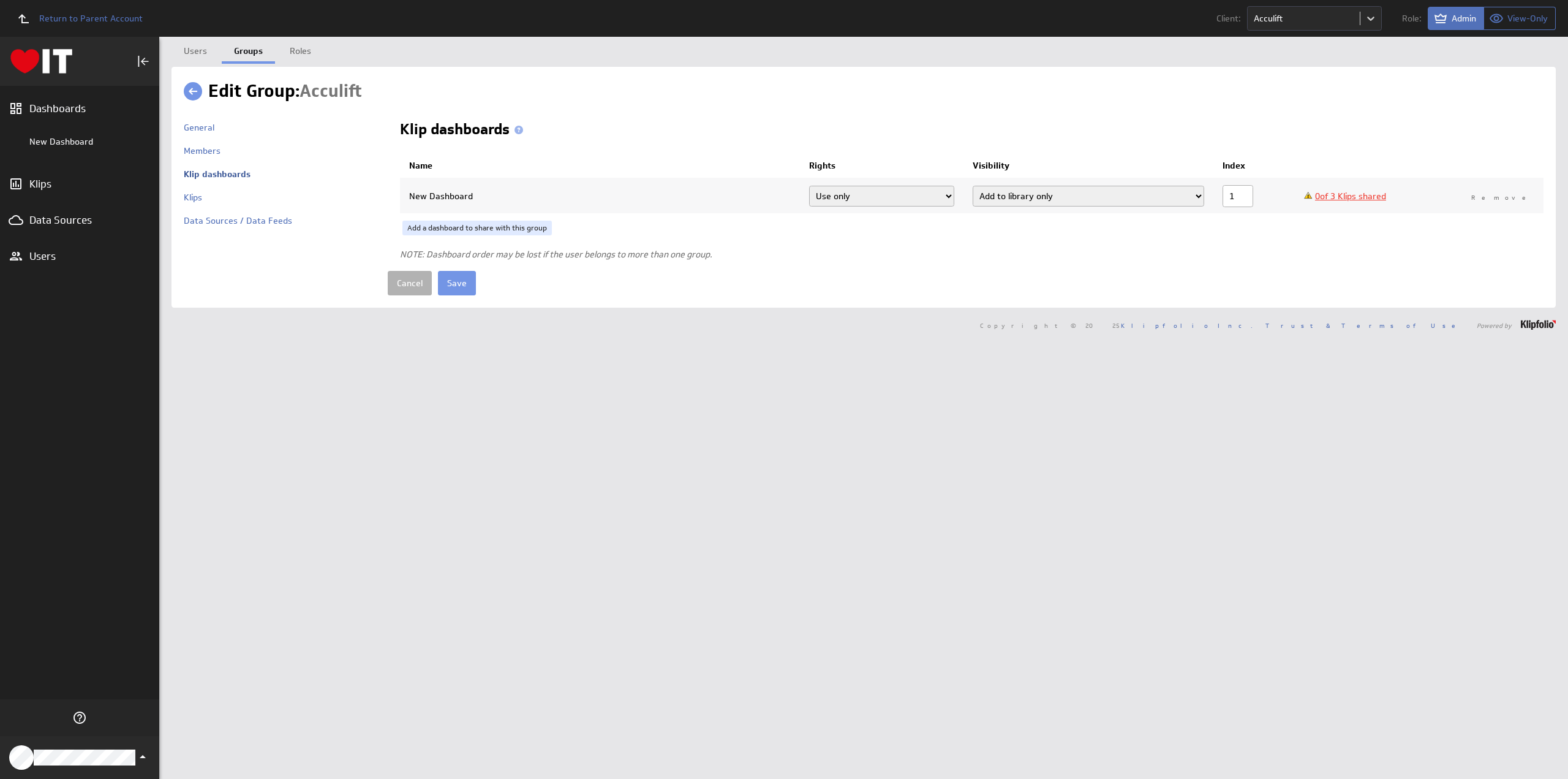
click at [1016, 195] on select "Add dashboard (required) Add dashboard Add to library only" at bounding box center [1089, 196] width 232 height 21
select select "3"
click at [974, 186] on select "Add dashboard (required) Add dashboard Add to library only" at bounding box center [1089, 196] width 232 height 21
click at [1346, 195] on link "0 of 3 Klips shared" at bounding box center [1350, 196] width 71 height 11
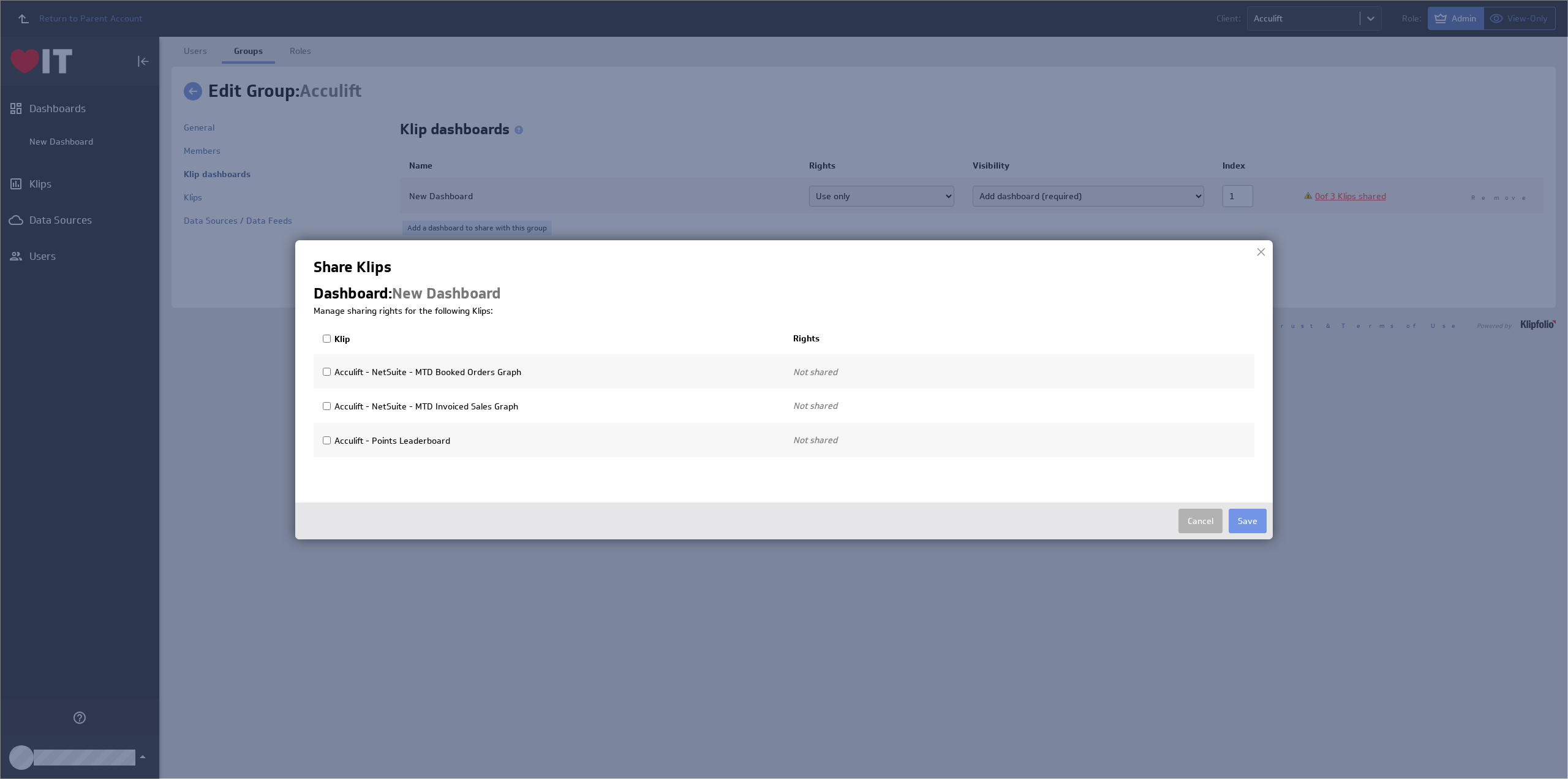
click at [326, 341] on input "Klip" at bounding box center [327, 339] width 8 height 8
checkbox input "true"
select select"] "453f8a6dde42938f225e10509ae195db:use"
checkbox input "true"
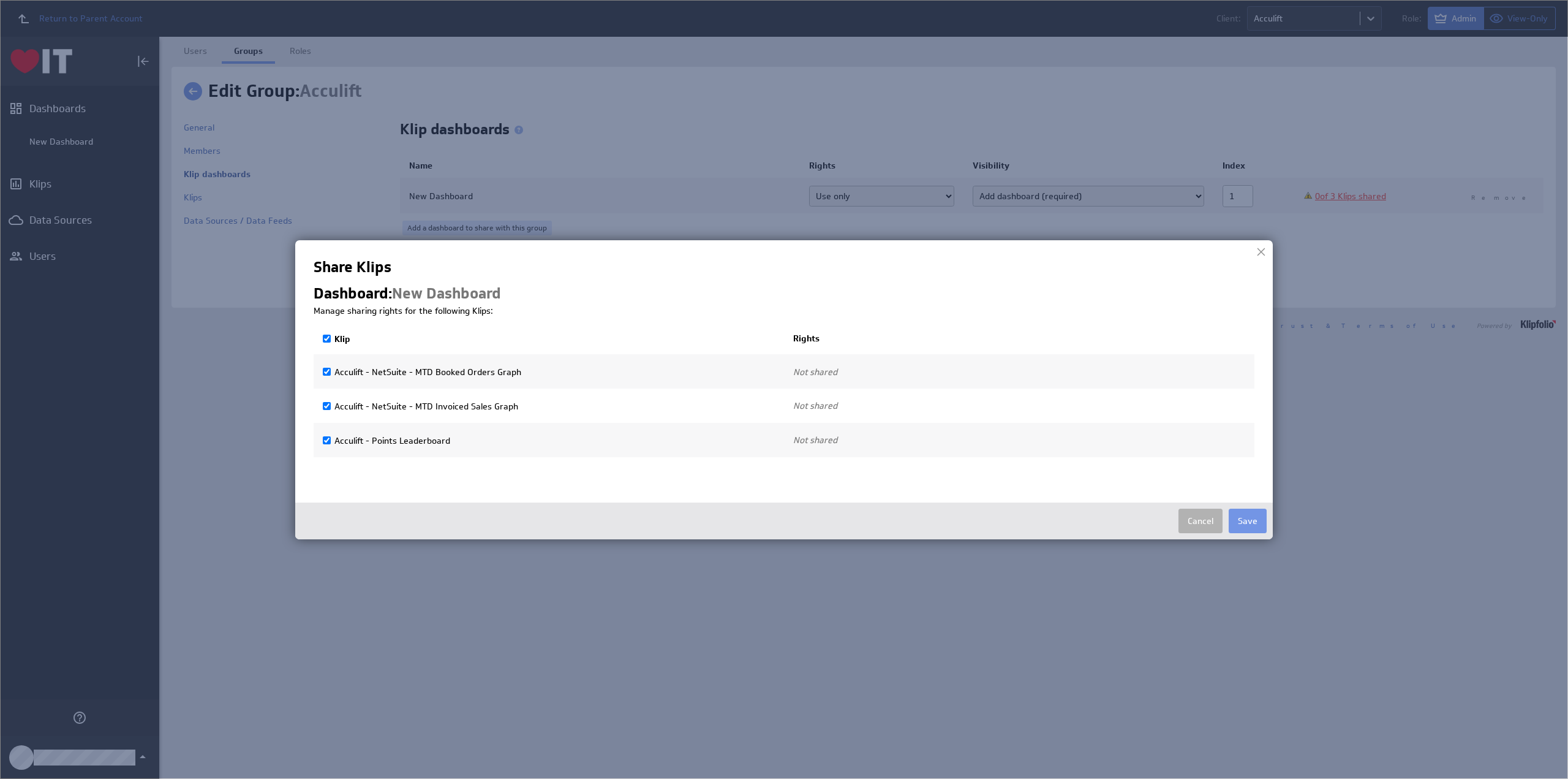
select select"] "c06bf29f9427fca60e01c8267ac28818:use"
checkbox input "true"
select select"] "8d0844c6a91960f01366f4d842bac701:use"
click at [1242, 517] on button "Save" at bounding box center [1248, 521] width 38 height 24
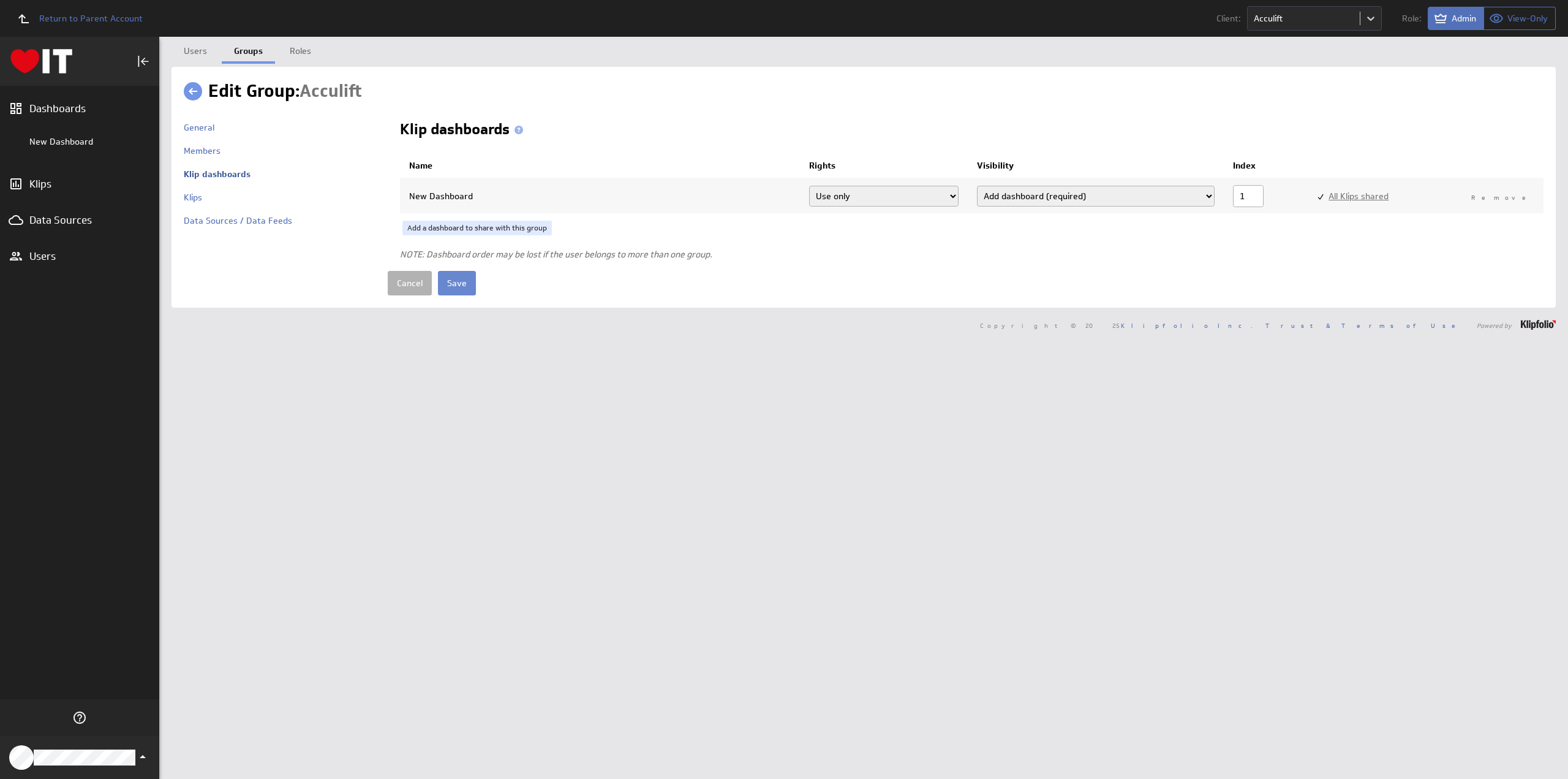
click at [459, 286] on input "Save" at bounding box center [457, 283] width 38 height 24
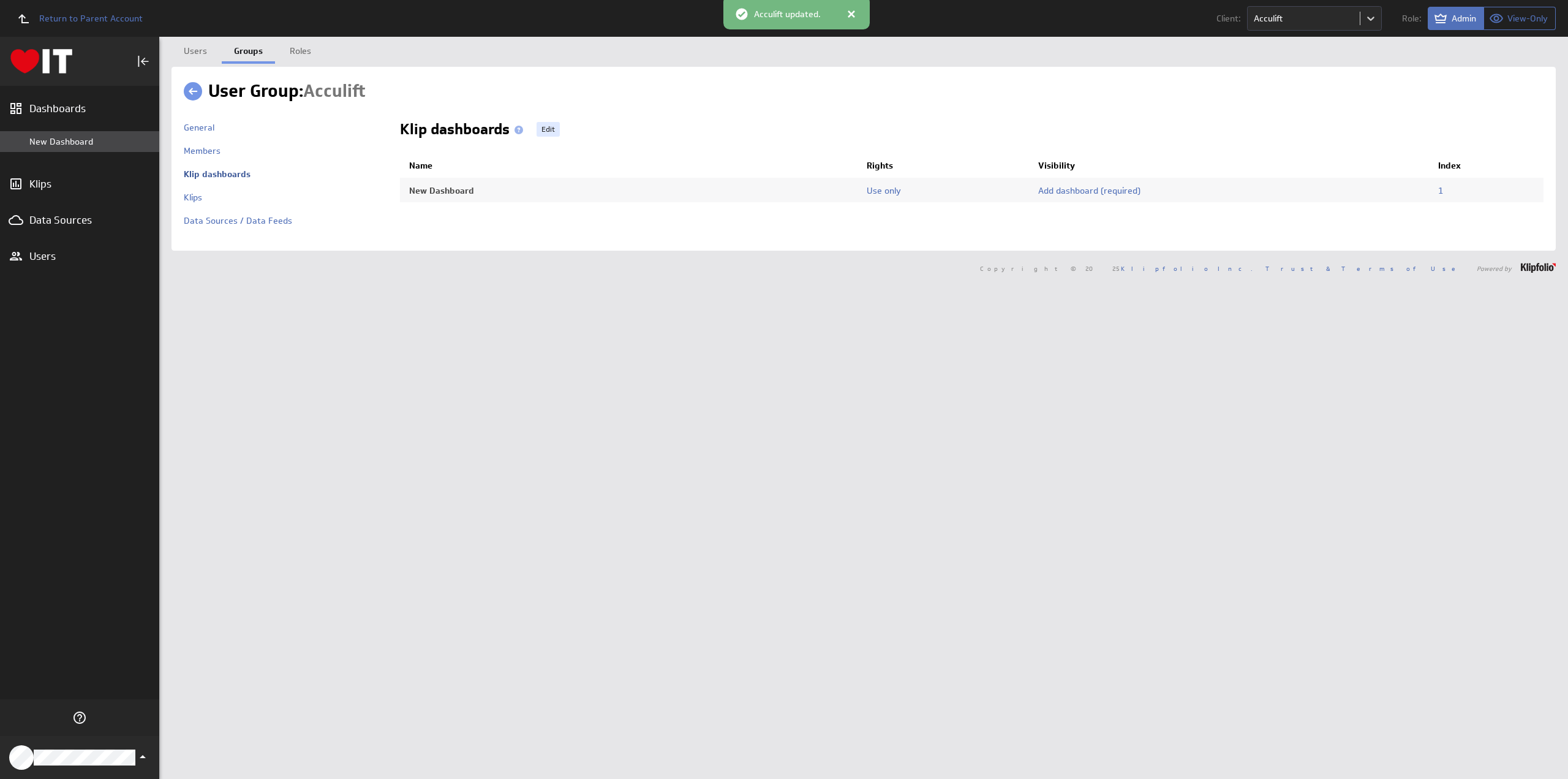
click at [80, 139] on div "New Dashboard" at bounding box center [91, 142] width 124 height 11
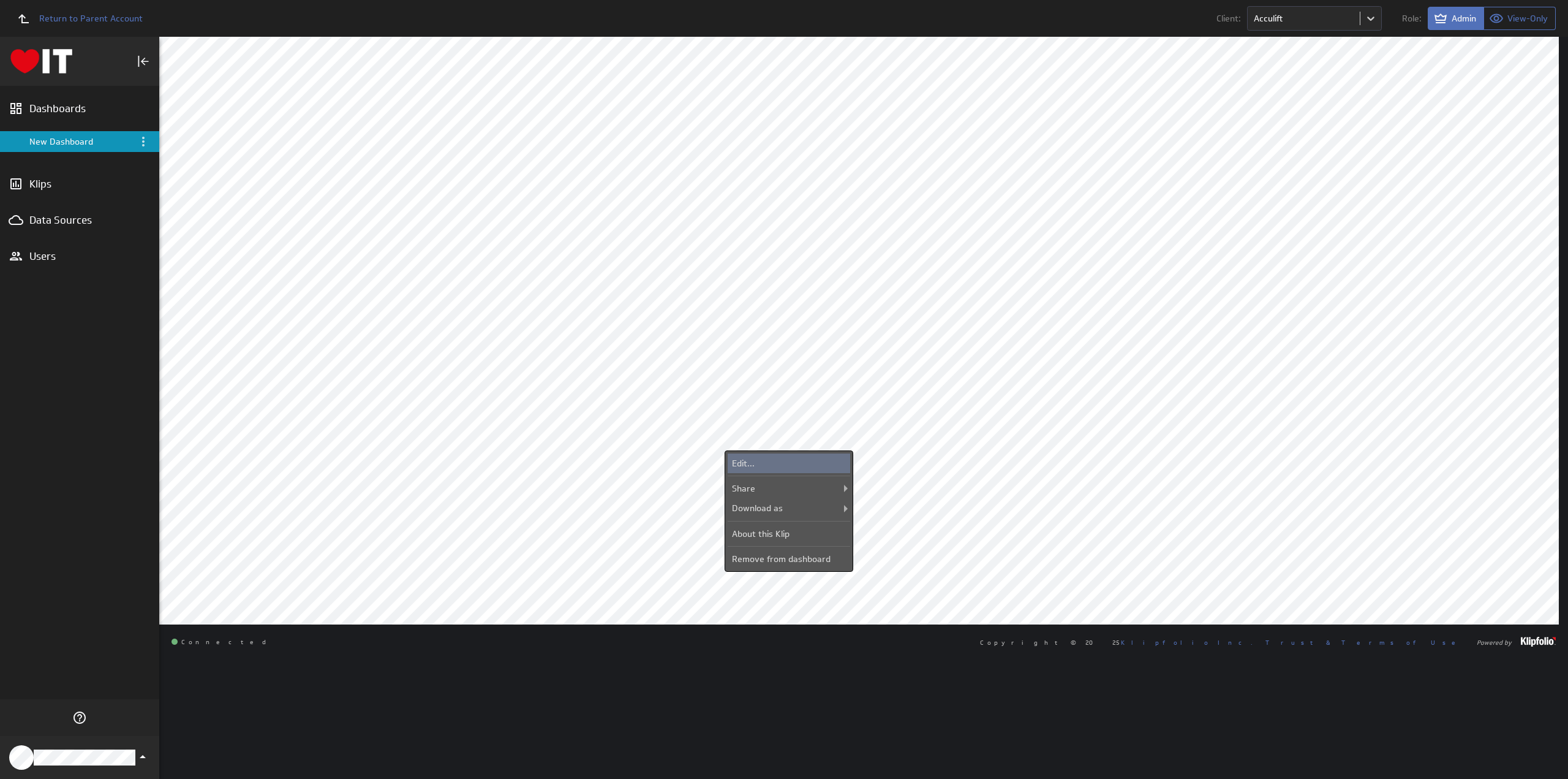
click at [777, 456] on div "Edit..." at bounding box center [789, 463] width 122 height 20
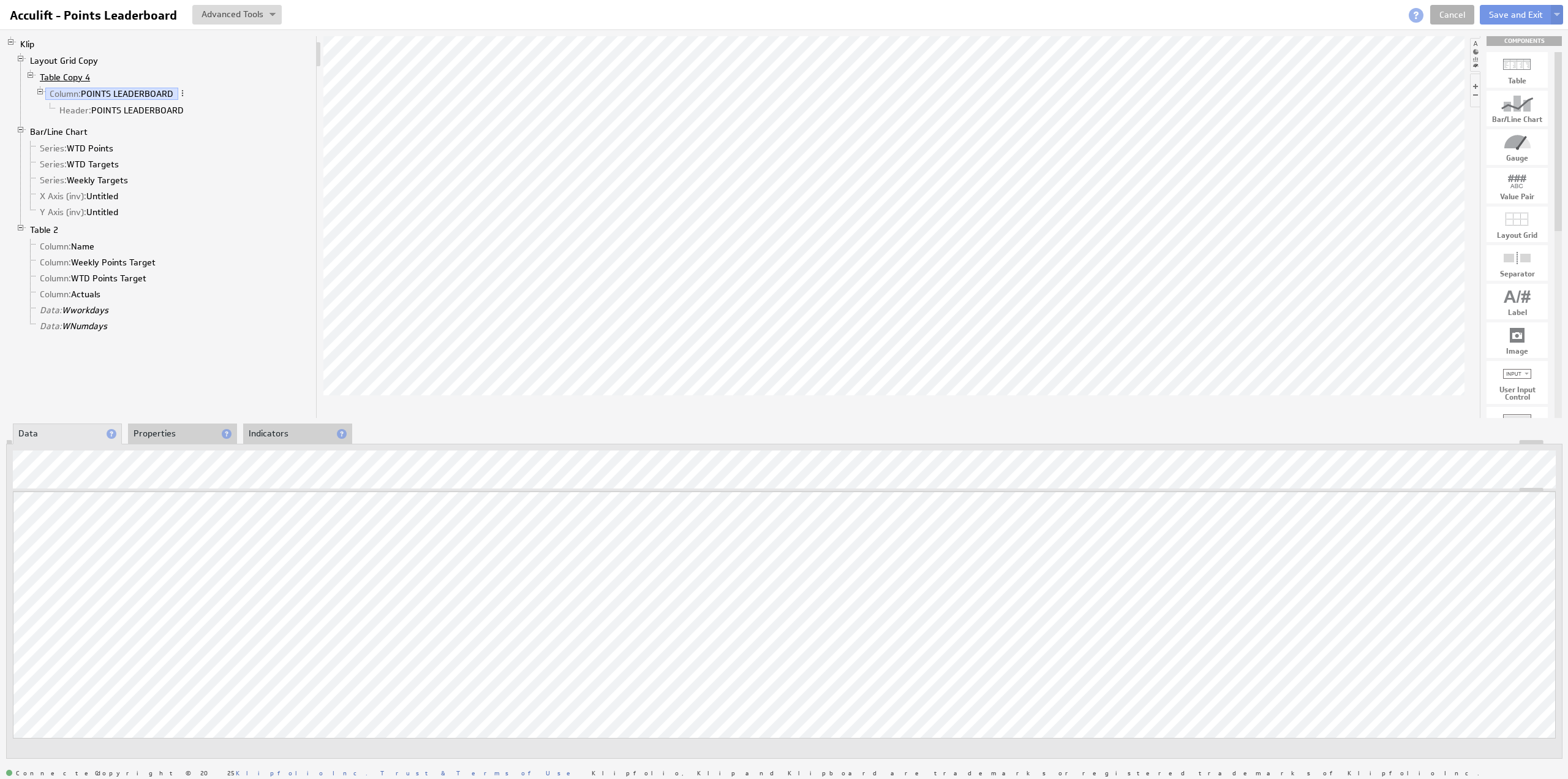
click at [58, 76] on link "Table Copy 4" at bounding box center [65, 78] width 59 height 12
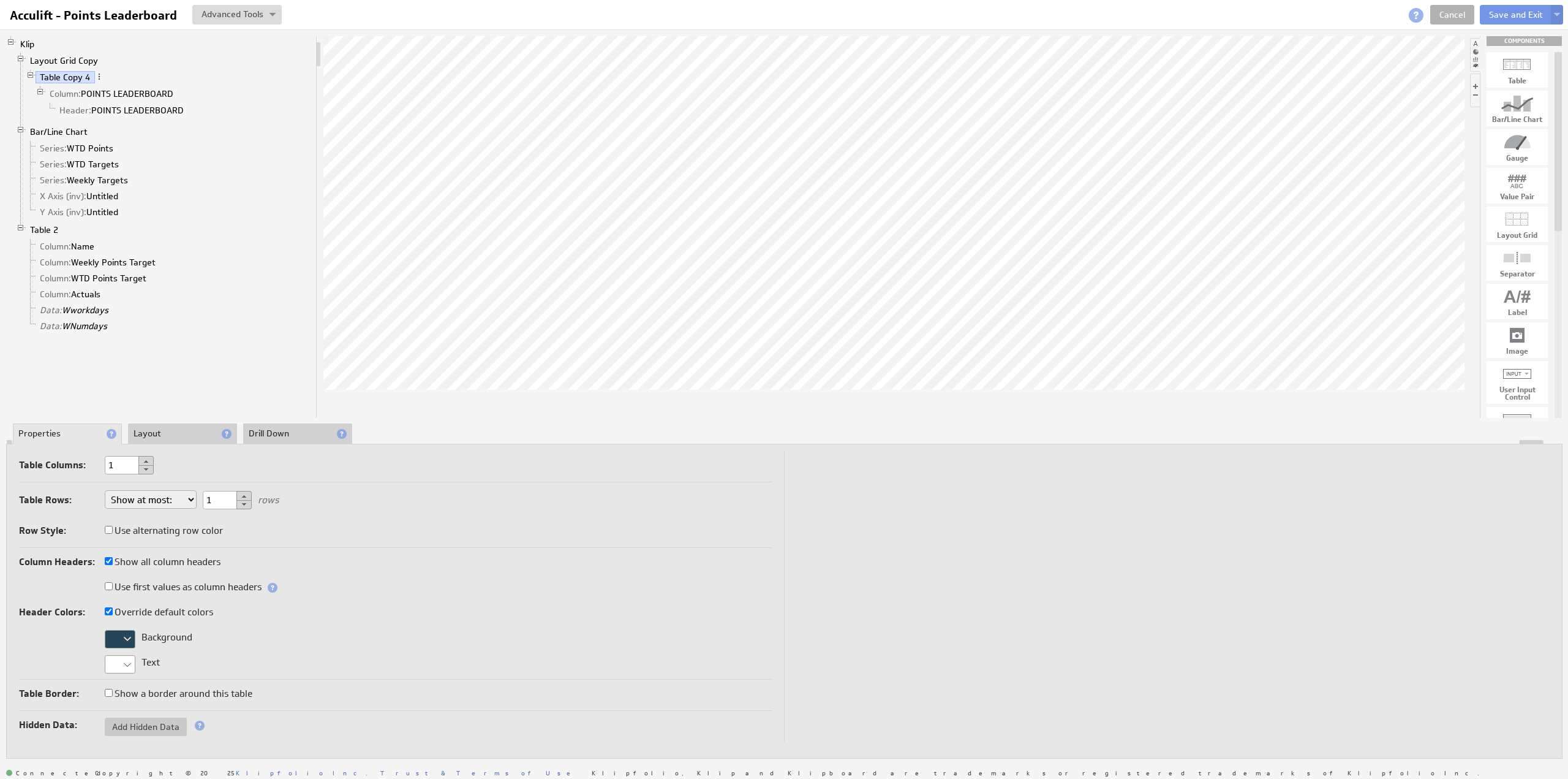
click at [128, 634] on div at bounding box center [120, 639] width 31 height 18
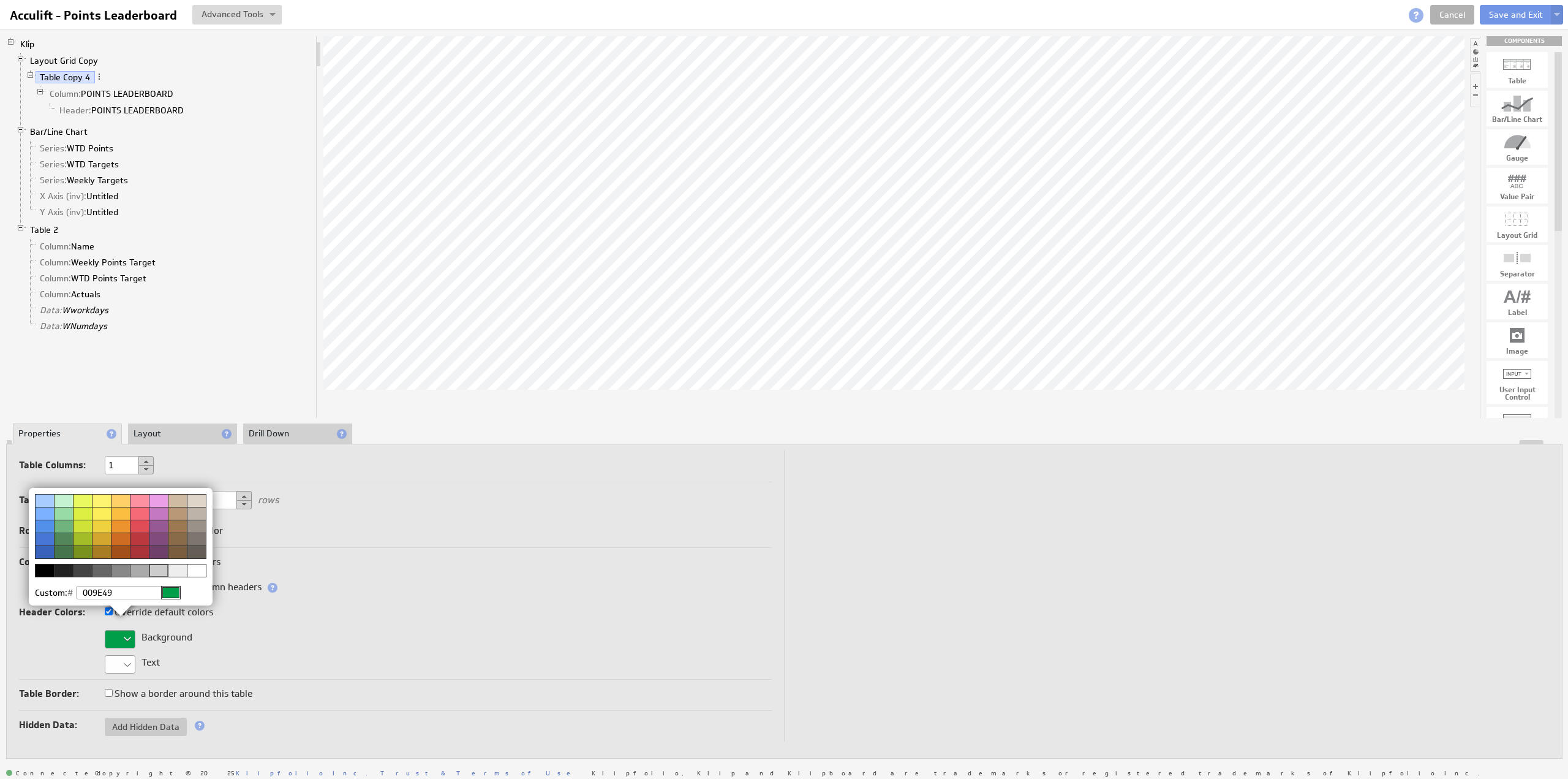
type input "009E49"
click at [171, 589] on div at bounding box center [171, 593] width 20 height 14
click at [151, 435] on img at bounding box center [784, 389] width 1568 height 779
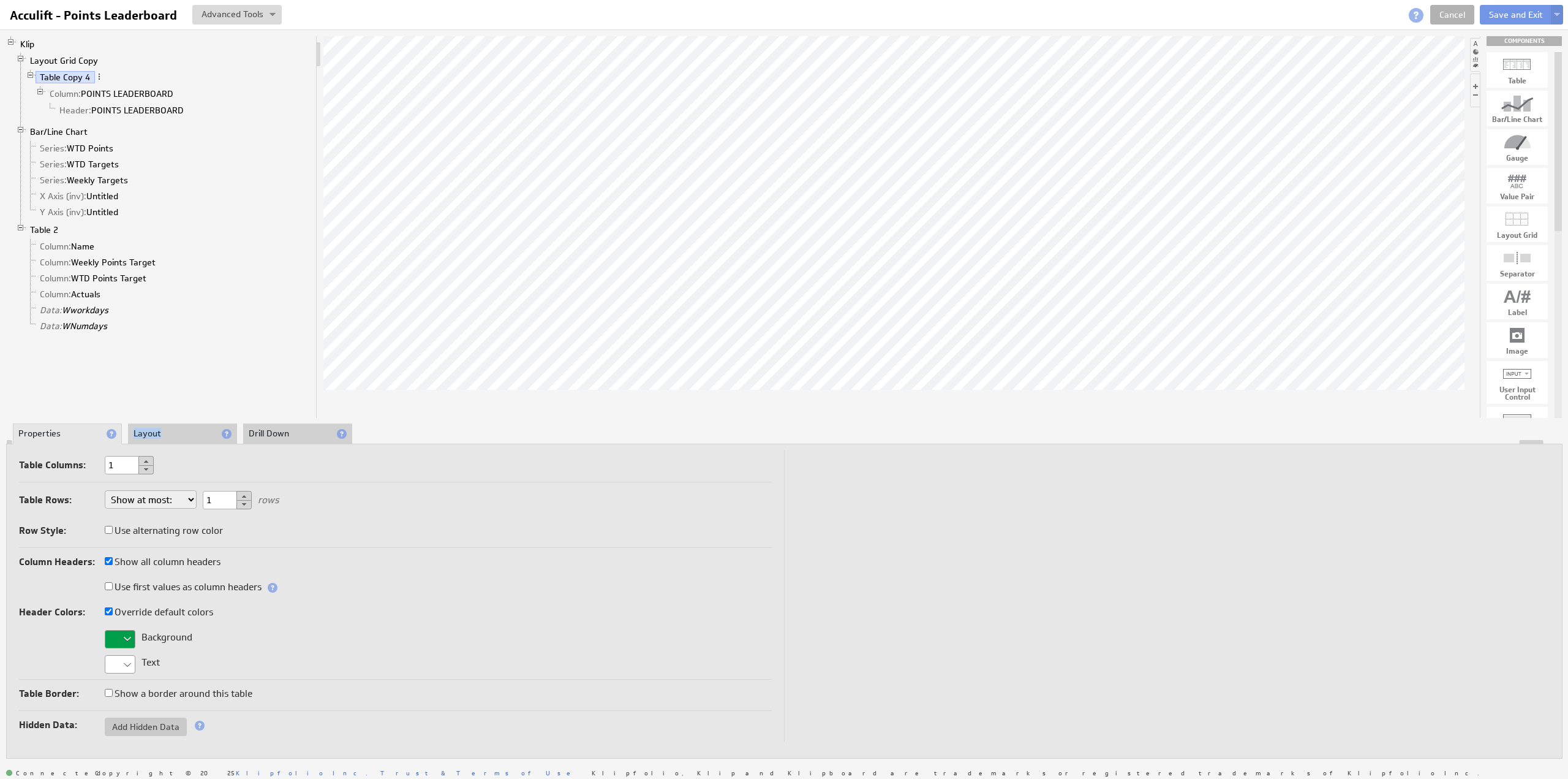
click at [151, 435] on li "Layout" at bounding box center [182, 434] width 109 height 21
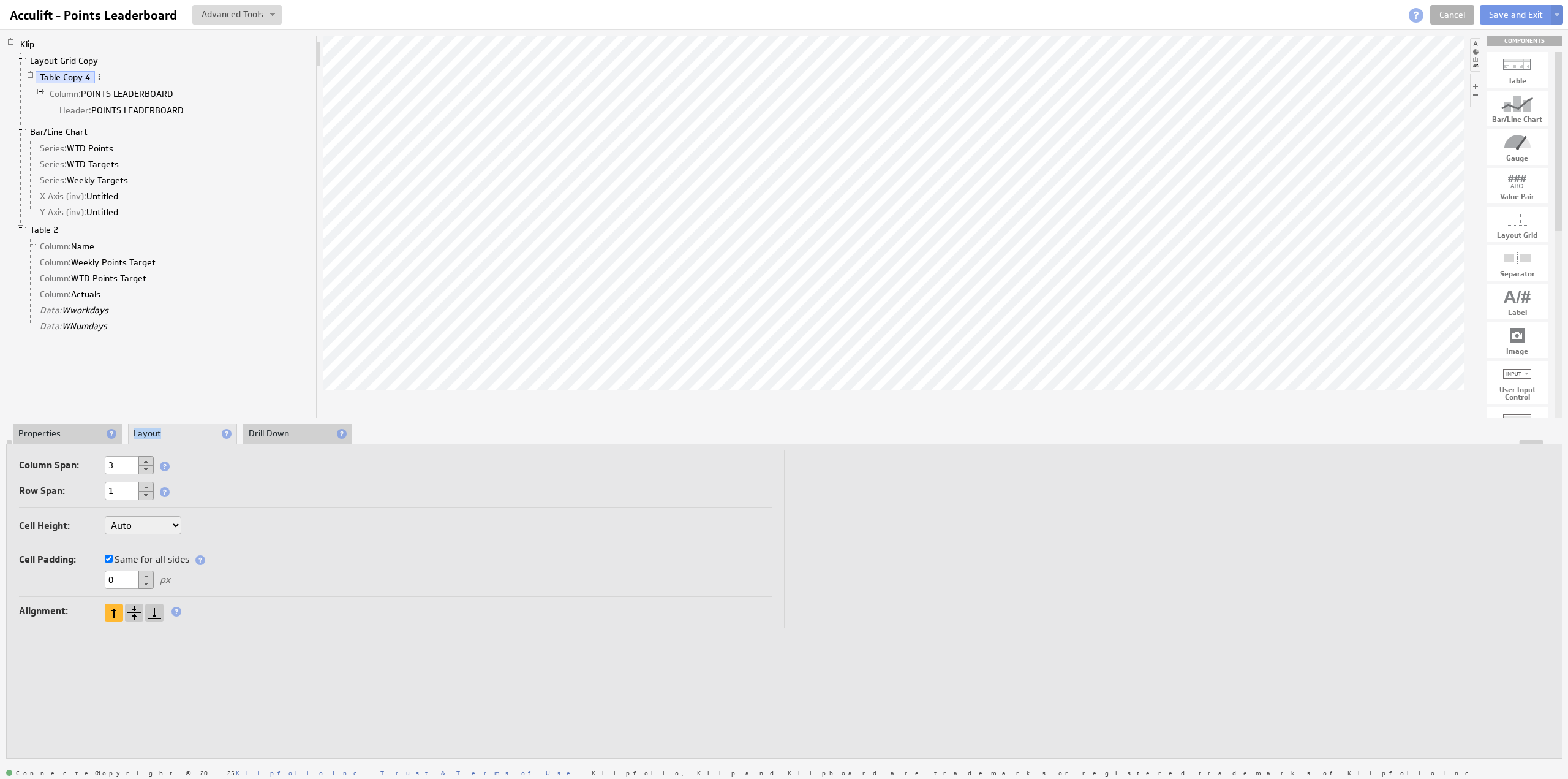
click at [130, 527] on select "Auto Custom..." at bounding box center [143, 525] width 77 height 18
select select "cust"
click at [197, 524] on input "text" at bounding box center [212, 526] width 49 height 18
type input "44"
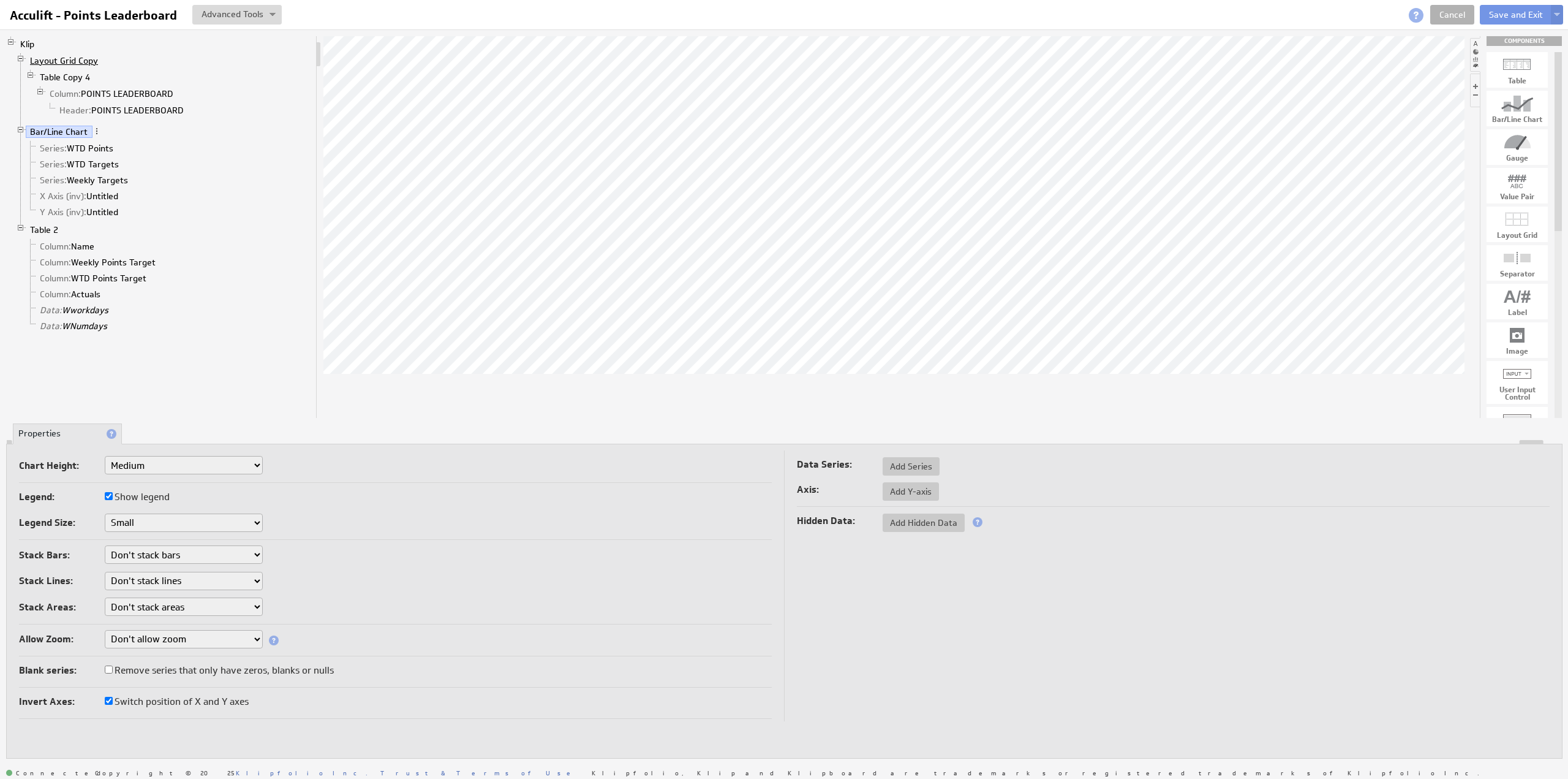
click at [72, 57] on link "Layout Grid Copy" at bounding box center [65, 61] width 78 height 12
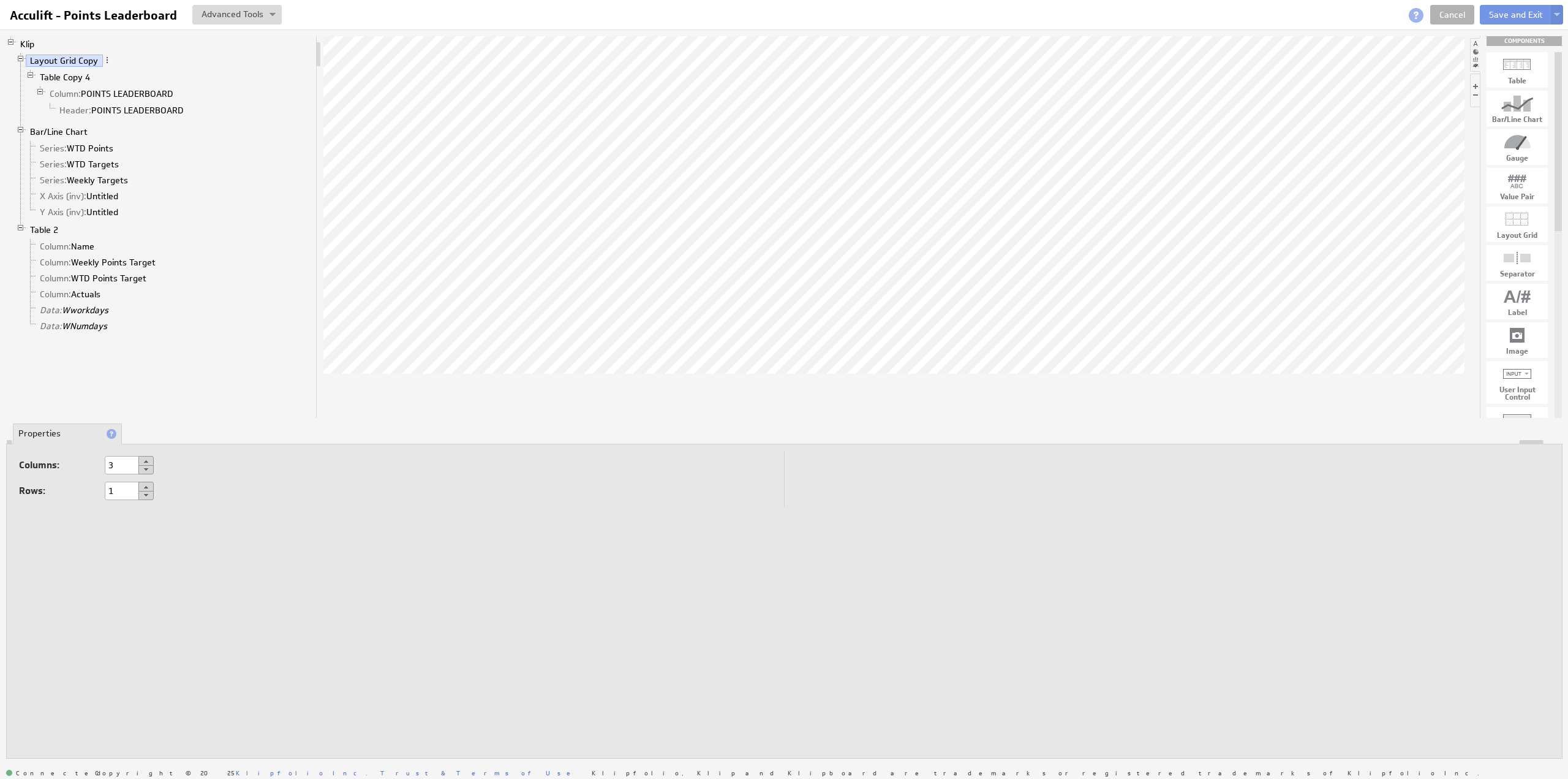
click at [146, 485] on button at bounding box center [146, 486] width 16 height 10
type input "2"
click at [147, 470] on button at bounding box center [146, 470] width 16 height 10
type input "1"
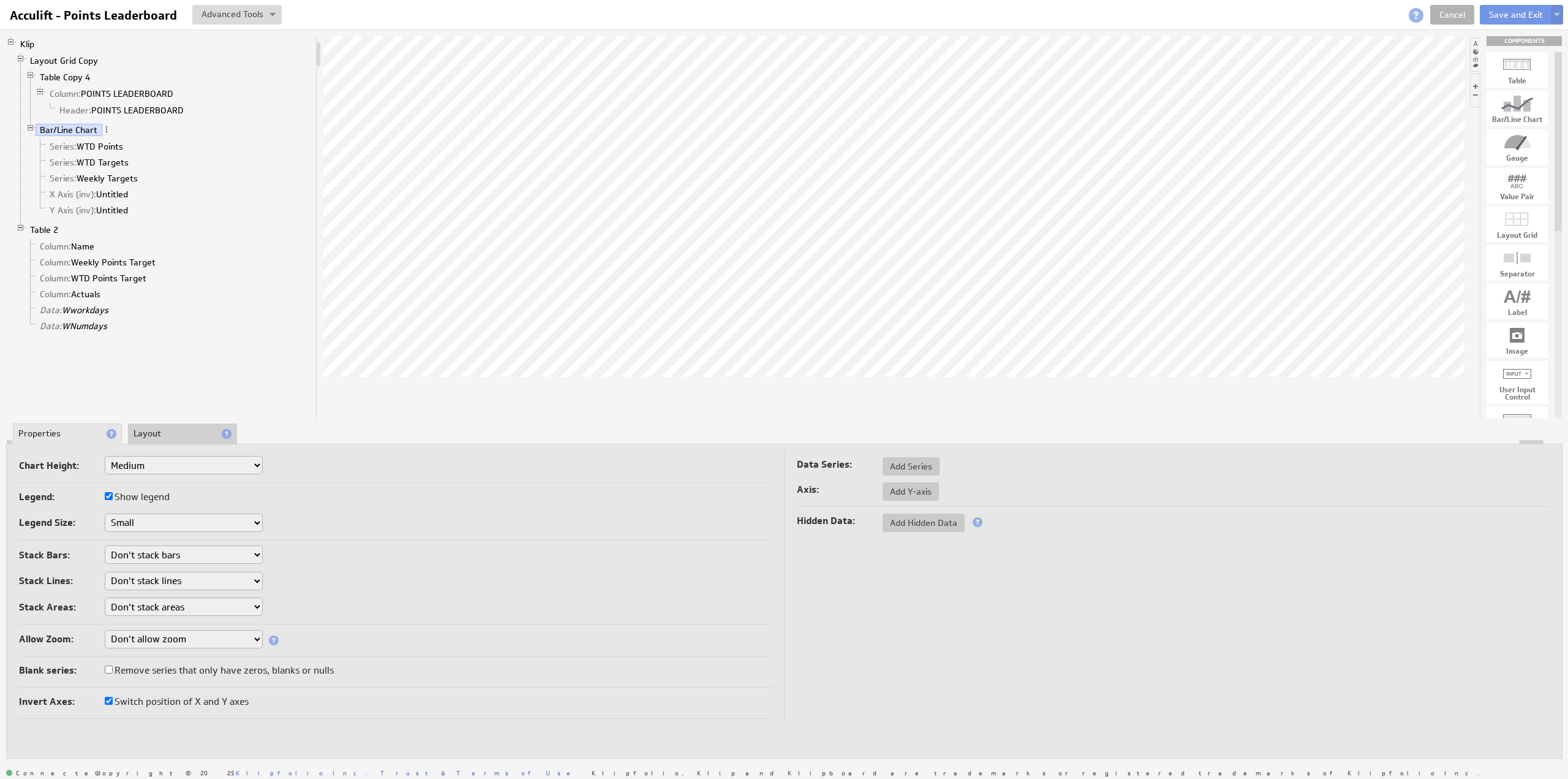
click at [143, 459] on select "Small Medium Large X-Large Custom..." at bounding box center [184, 465] width 158 height 18
select select "3"
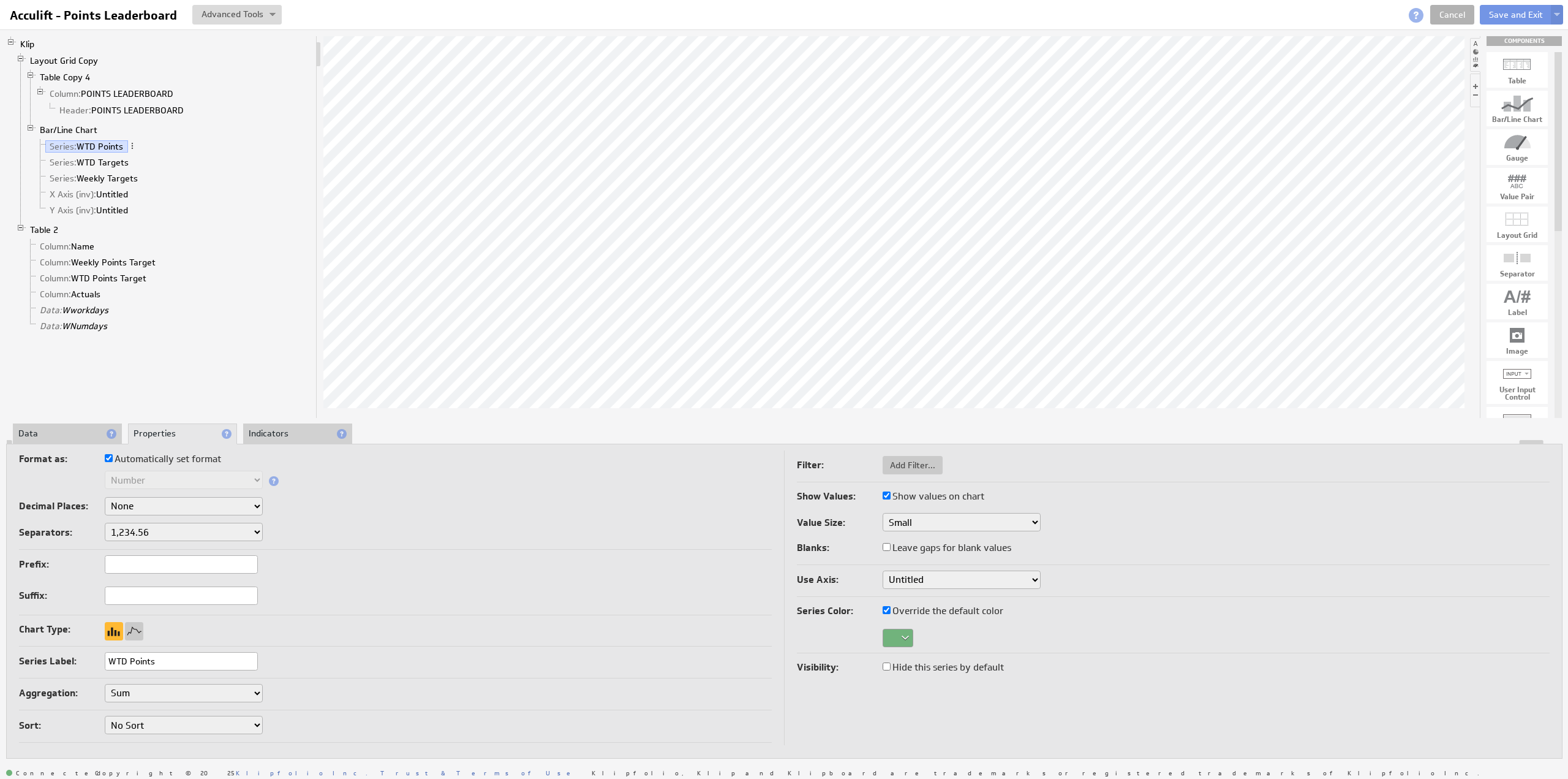
click at [151, 721] on select "No Sort Lowest to Highest Highest to Lowest" at bounding box center [184, 725] width 158 height 18
click at [1499, 14] on button "Save and Exit" at bounding box center [1516, 14] width 72 height 20
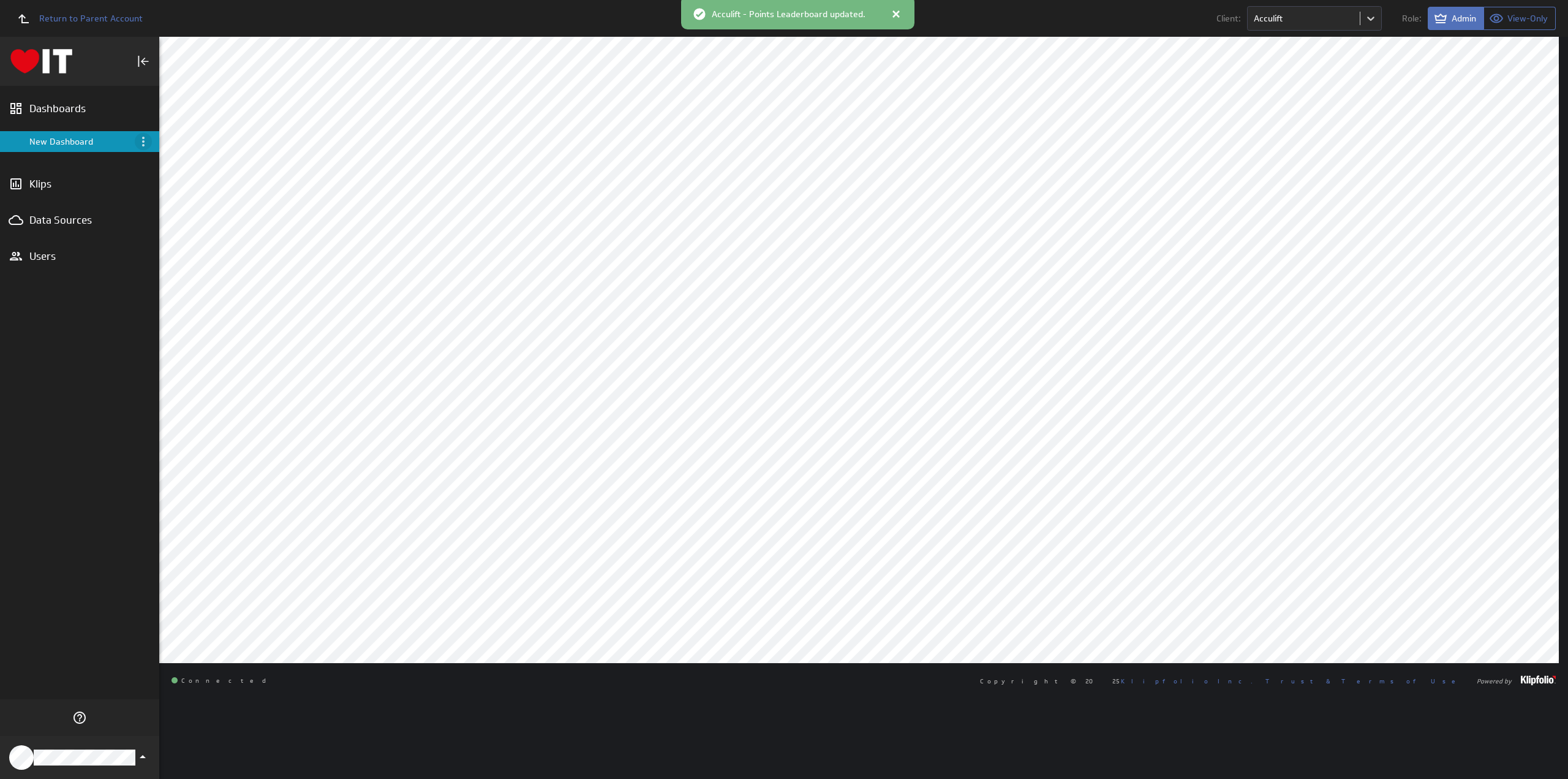
click at [140, 142] on icon "Menu" at bounding box center [143, 142] width 15 height 15
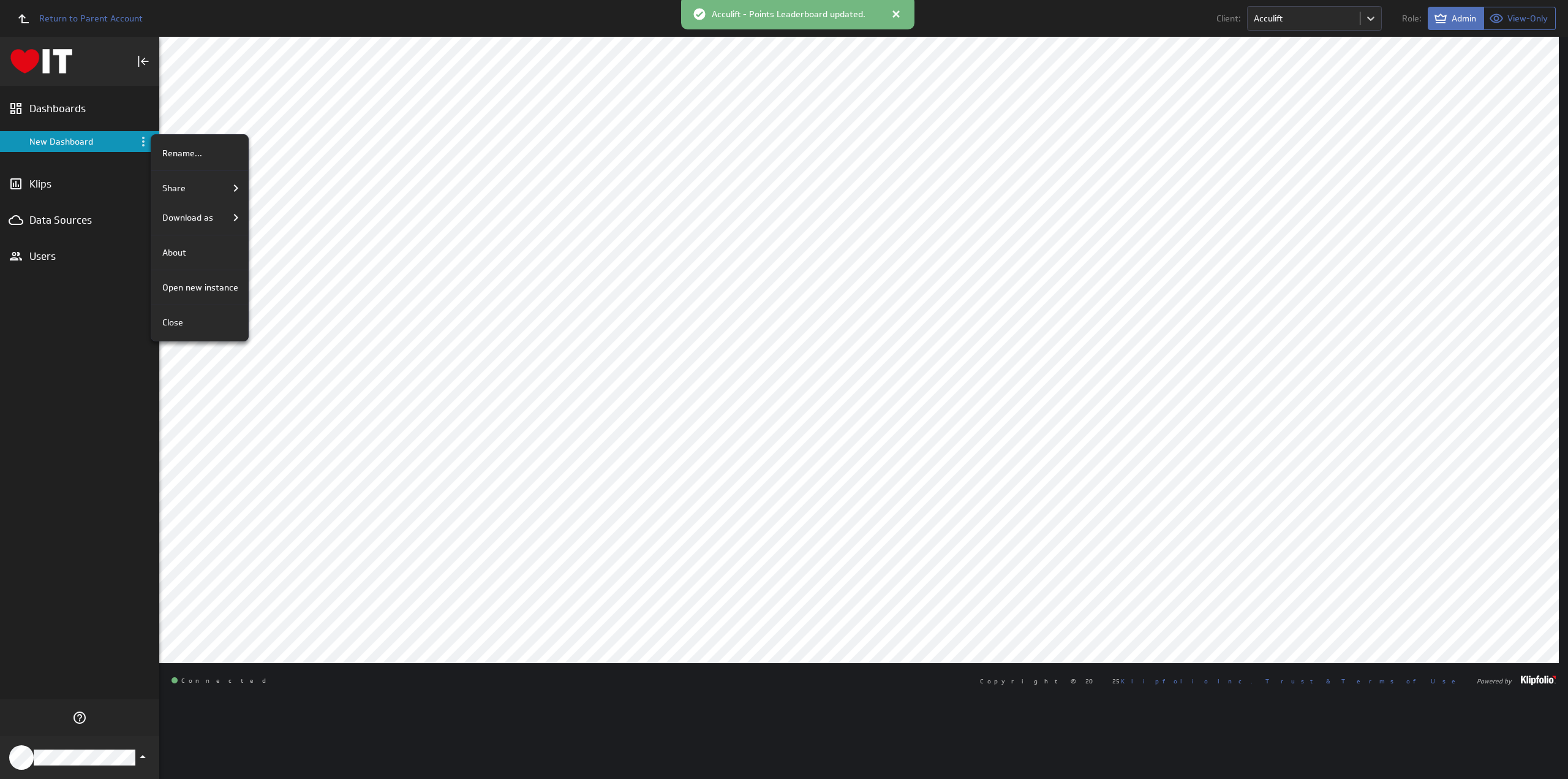
drag, startPoint x: 178, startPoint y: 152, endPoint x: 233, endPoint y: 146, distance: 55.3
click at [178, 152] on p "Rename..." at bounding box center [182, 153] width 40 height 13
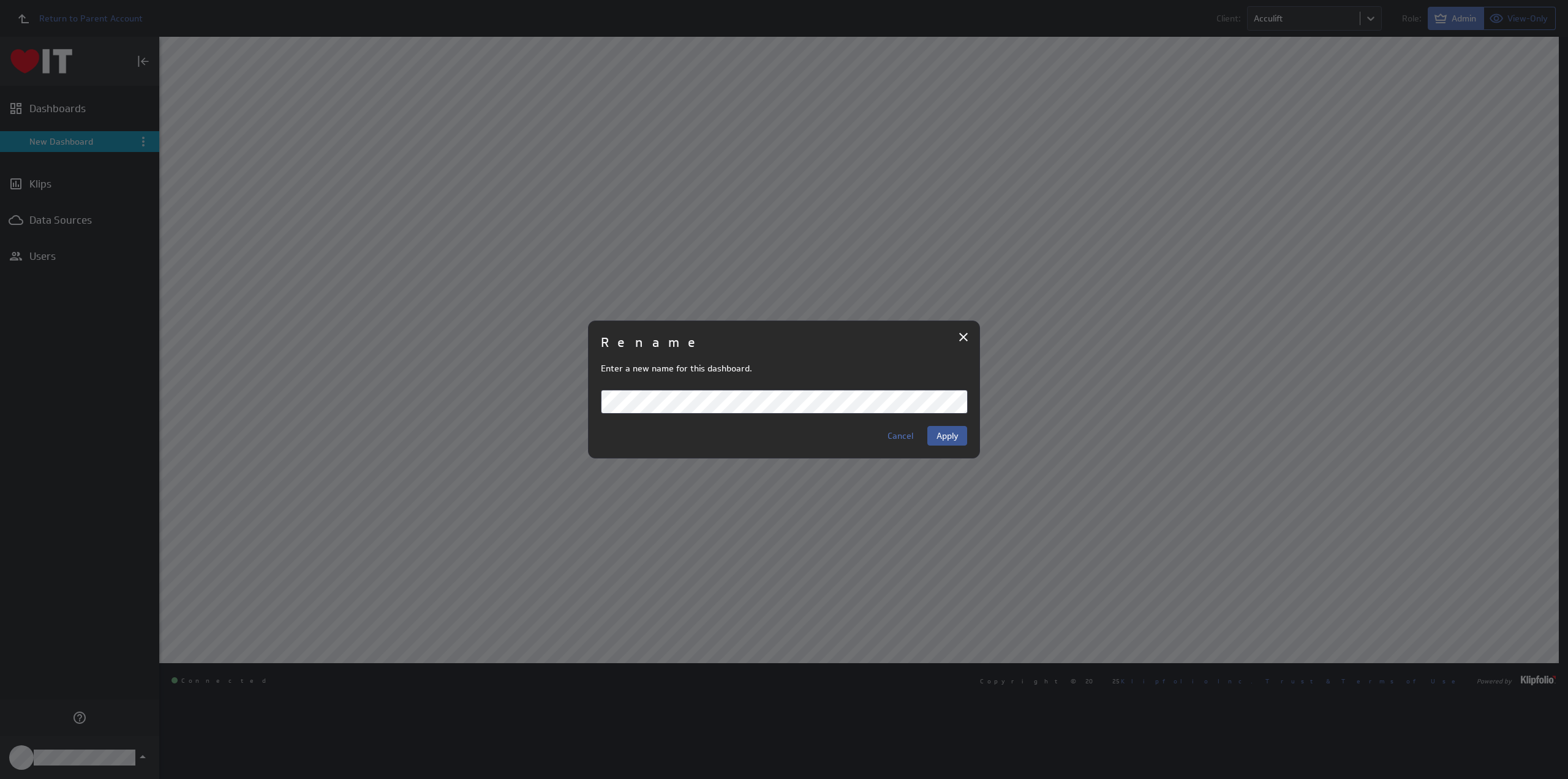
click at [947, 436] on span "Apply" at bounding box center [948, 435] width 22 height 11
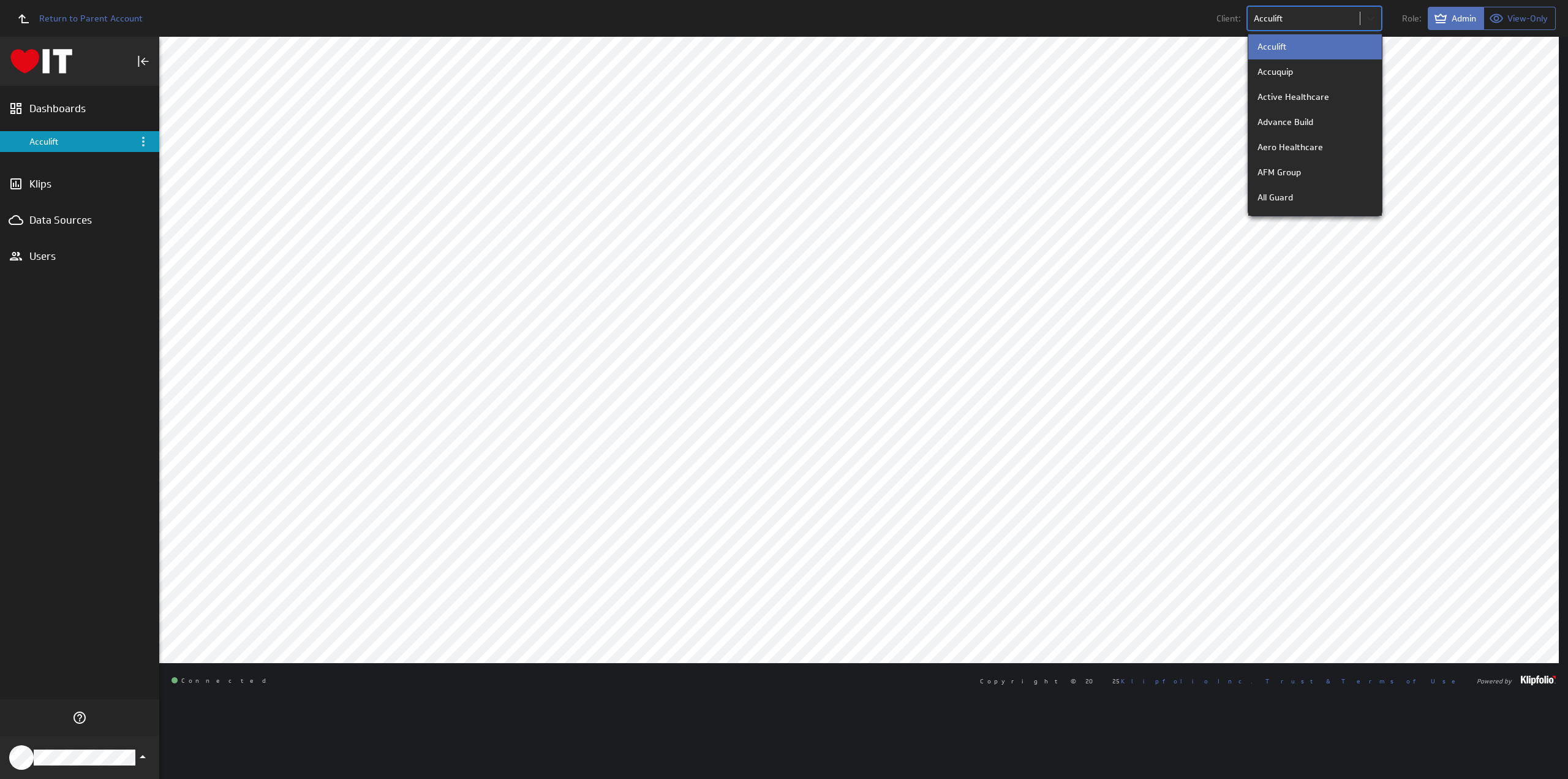
click at [1370, 14] on body "Return to Parent Account Client: option Acculift focused, 1 of 78. 78 results a…" at bounding box center [784, 389] width 1568 height 779
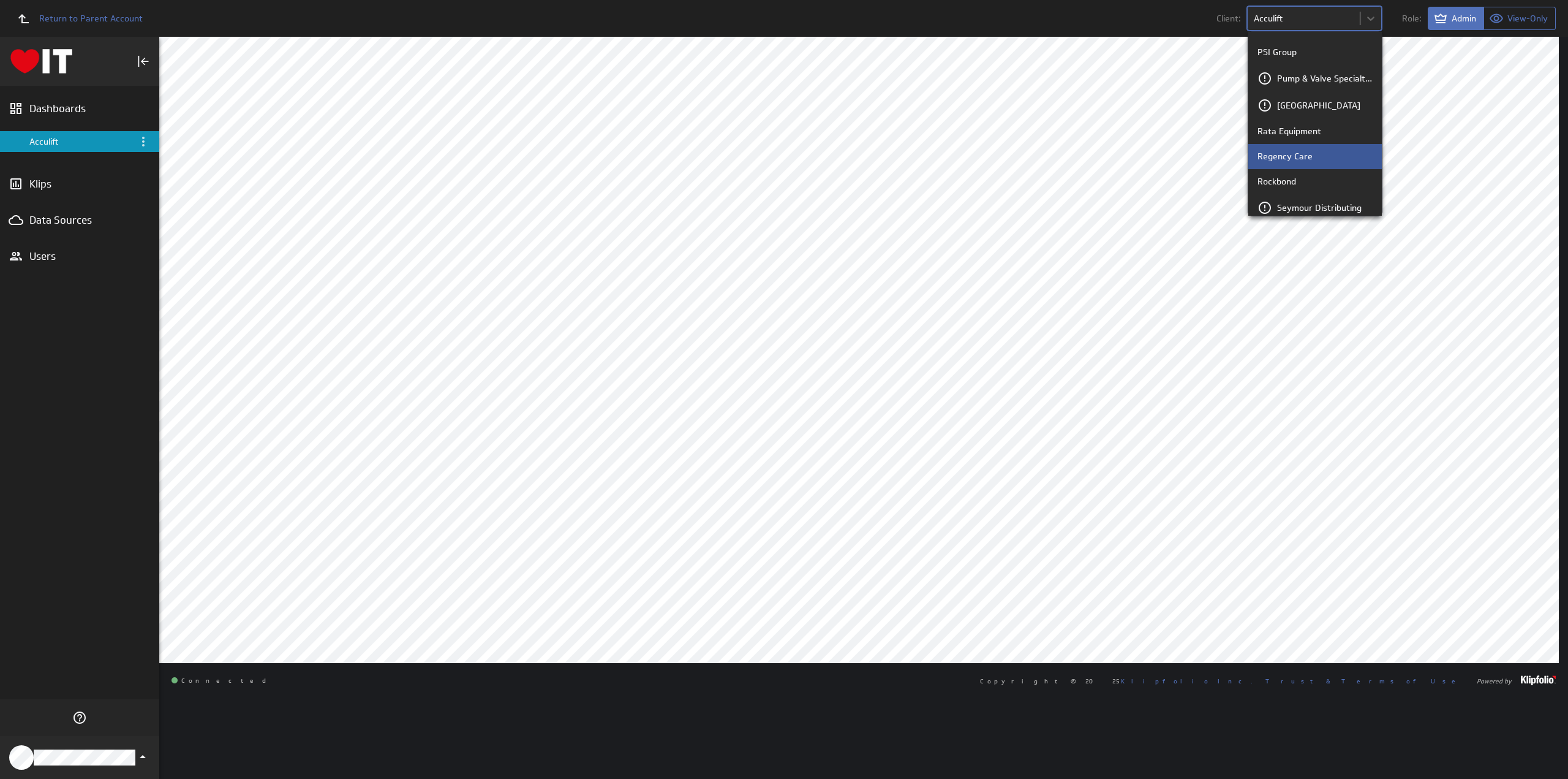
scroll to position [1348, 0]
click at [1293, 123] on p "Rockbond" at bounding box center [1277, 120] width 39 height 13
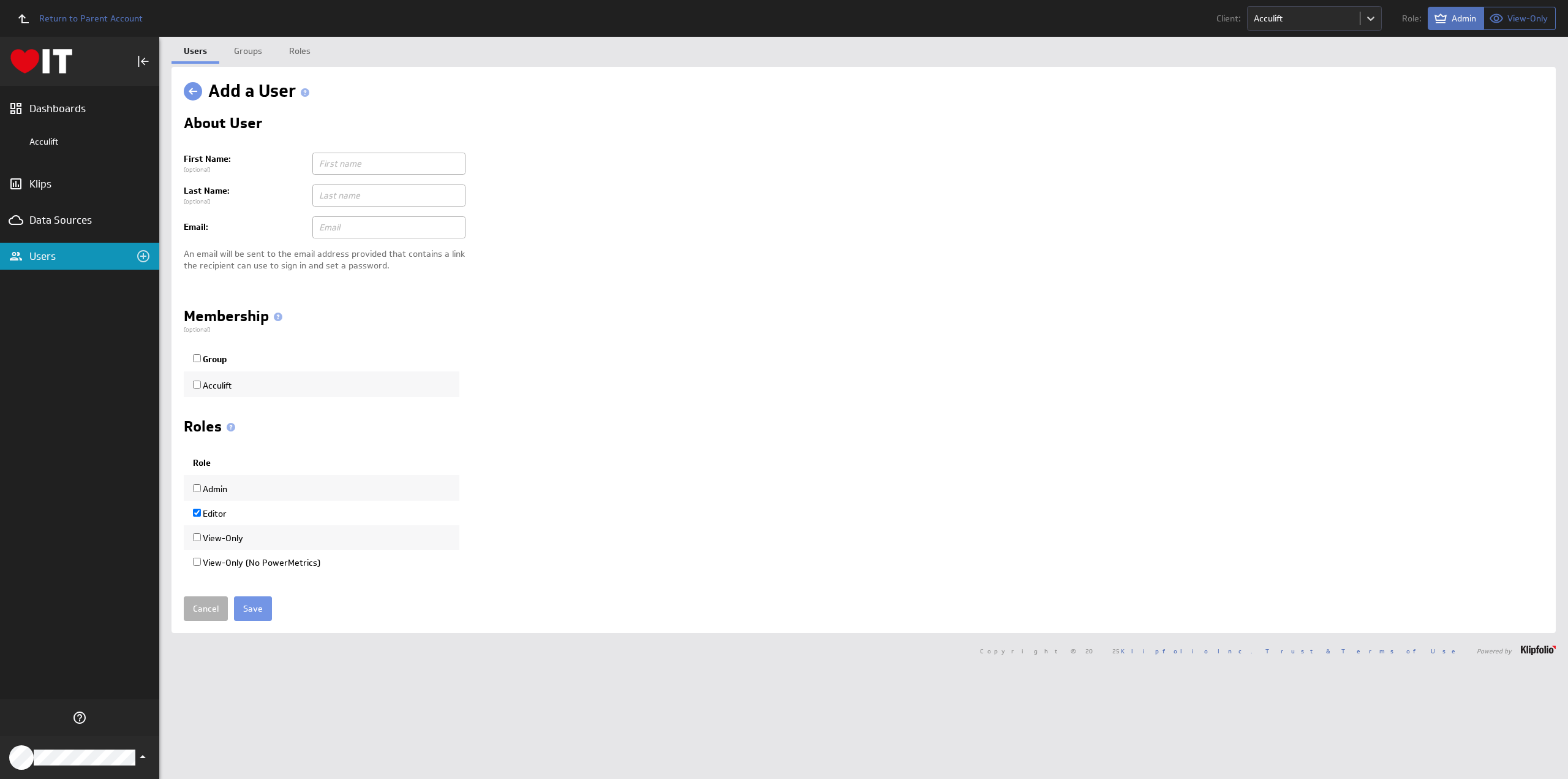
click at [343, 224] on input "text" at bounding box center [388, 227] width 153 height 22
paste input "Steve Logan <Steve.Logan@acculift.com>"
type input "[PERSON_NAME][EMAIL_ADDRESS][PERSON_NAME][DOMAIN_NAME]"
paste input "Steve Logan <"
type input "Steve"
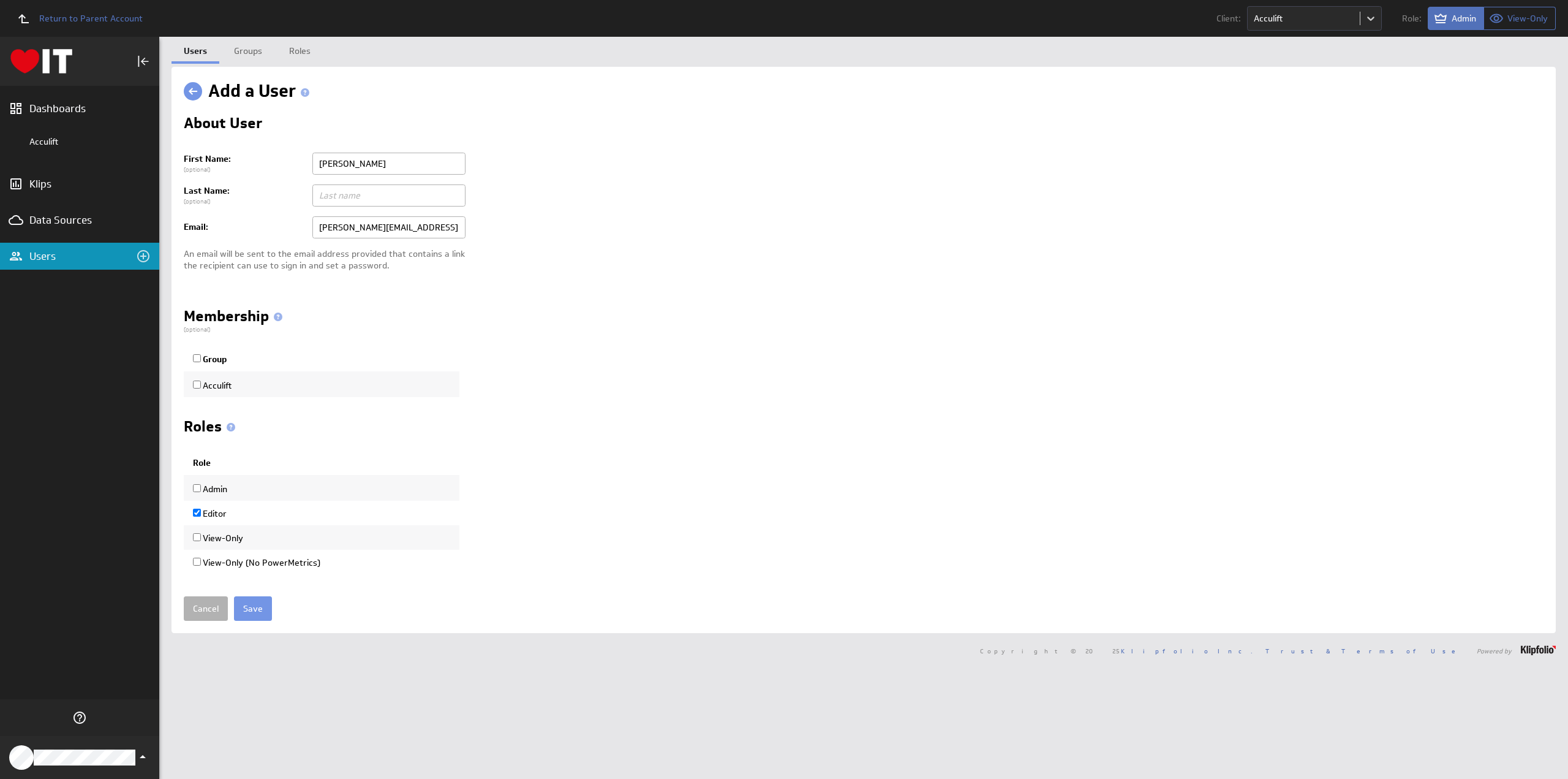
paste input "Logan"
type input "Logan"
click at [196, 356] on input "Group" at bounding box center [197, 359] width 8 height 8
checkbox input "true"
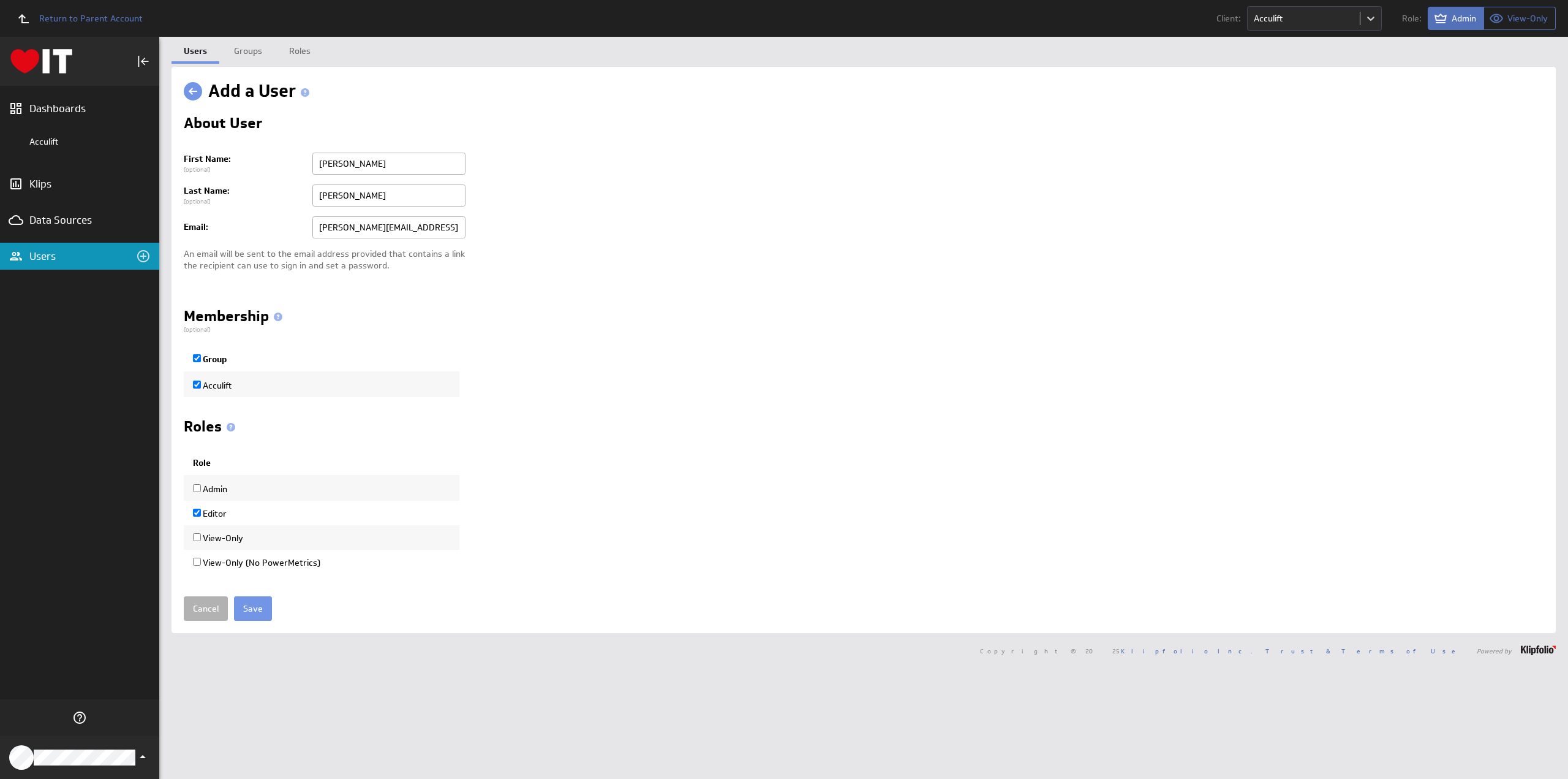
click at [195, 536] on input "View-Only" at bounding box center [197, 537] width 8 height 8
checkbox input "true"
click at [195, 511] on input "Editor" at bounding box center [197, 513] width 8 height 8
checkbox input "false"
click at [246, 605] on input "Save" at bounding box center [253, 609] width 38 height 24
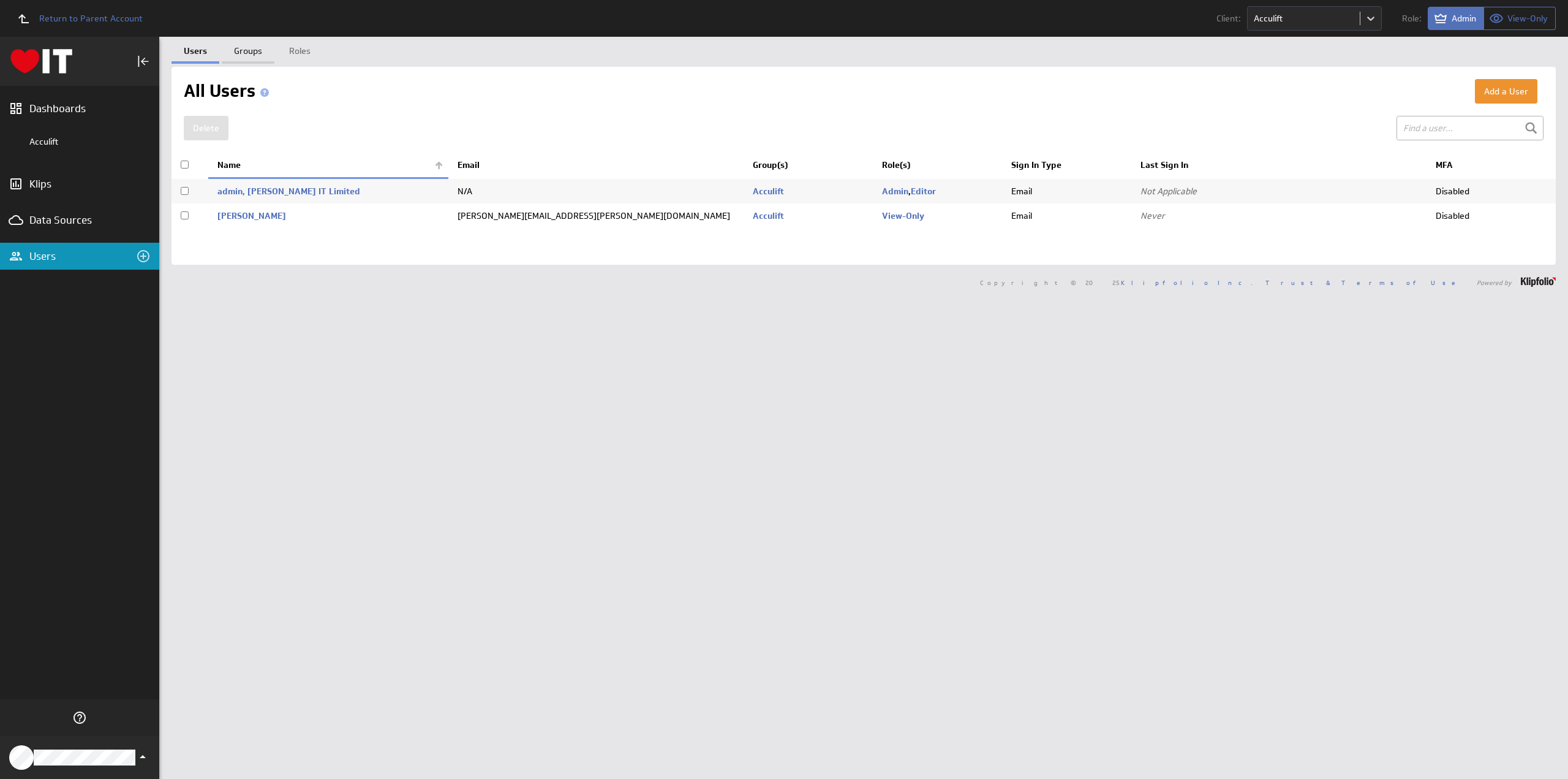
click at [251, 51] on link "Groups" at bounding box center [248, 49] width 52 height 24
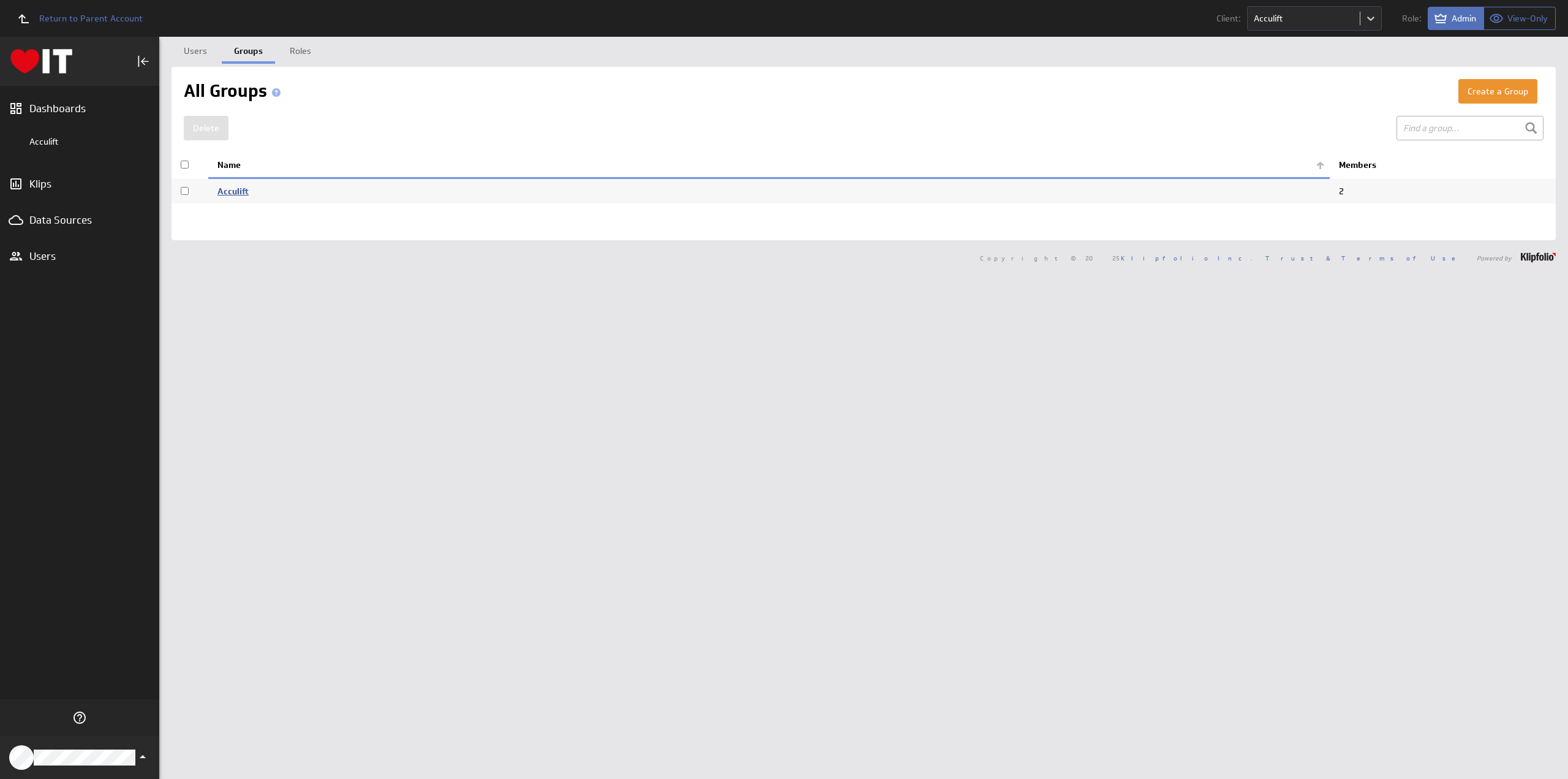
click at [234, 193] on link "Acculift" at bounding box center [233, 191] width 31 height 11
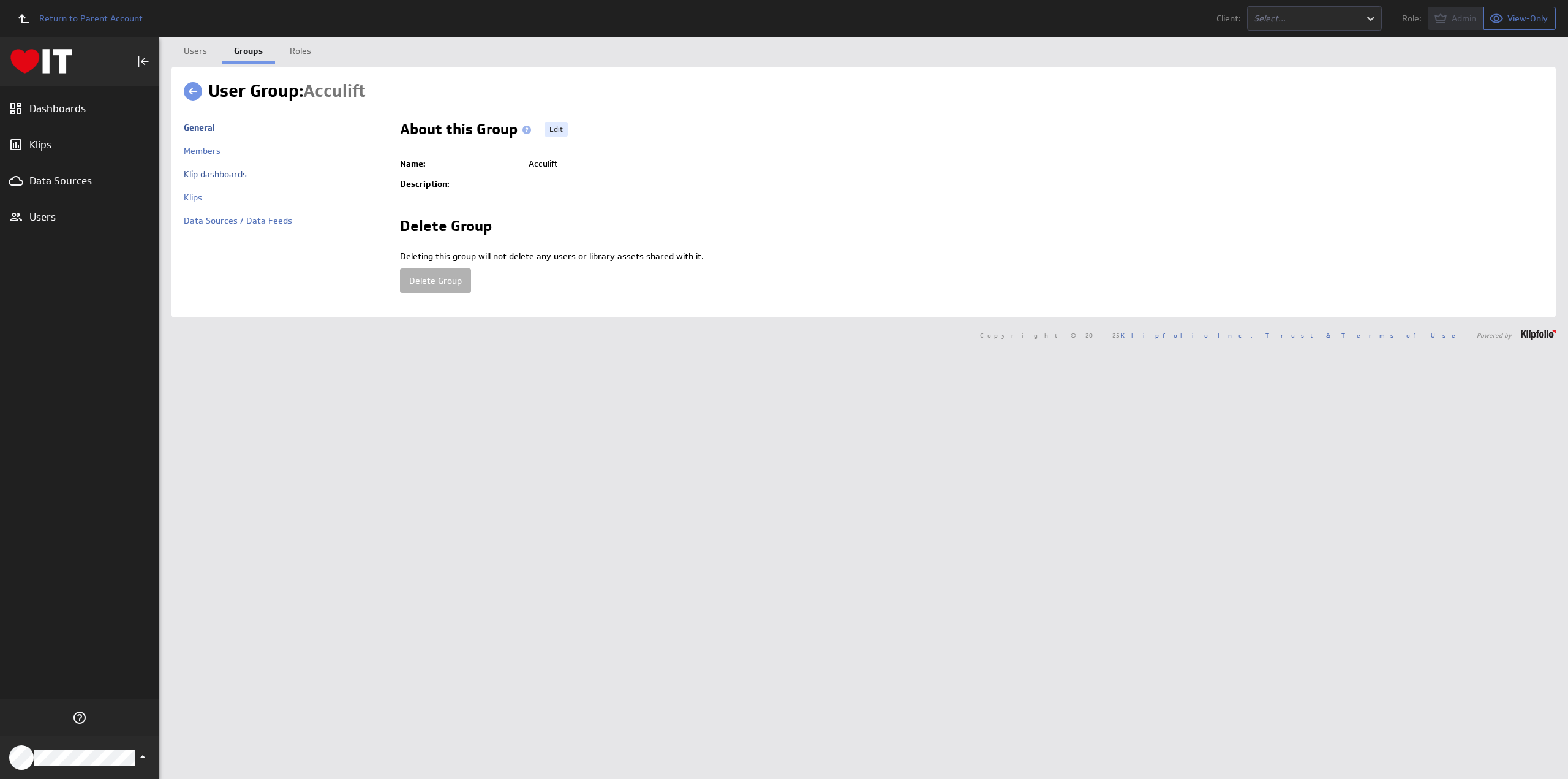
click at [224, 172] on link "Klip dashboards" at bounding box center [215, 174] width 63 height 11
